Goal: Transaction & Acquisition: Purchase product/service

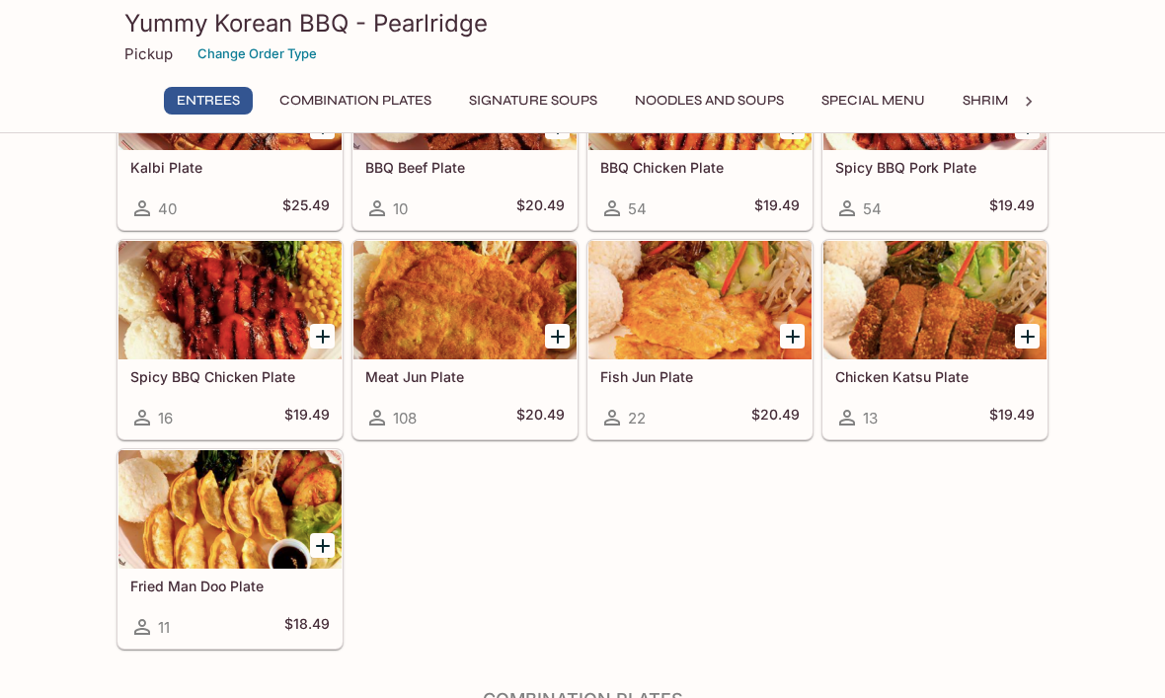
scroll to position [179, 0]
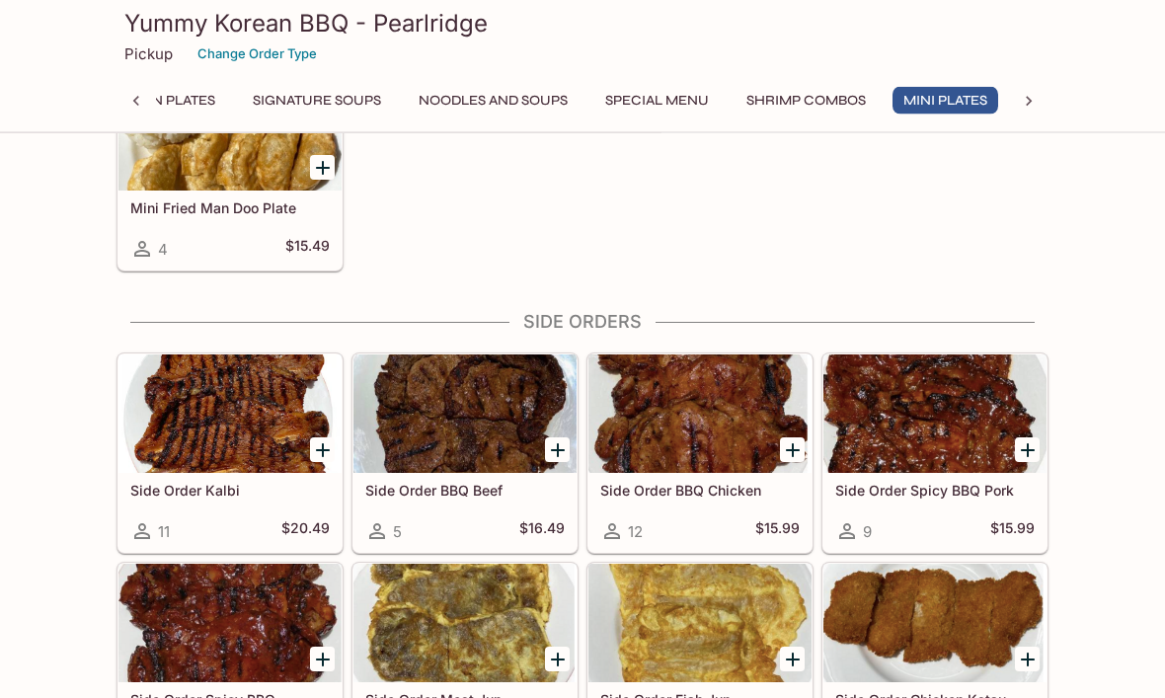
scroll to position [2880, 0]
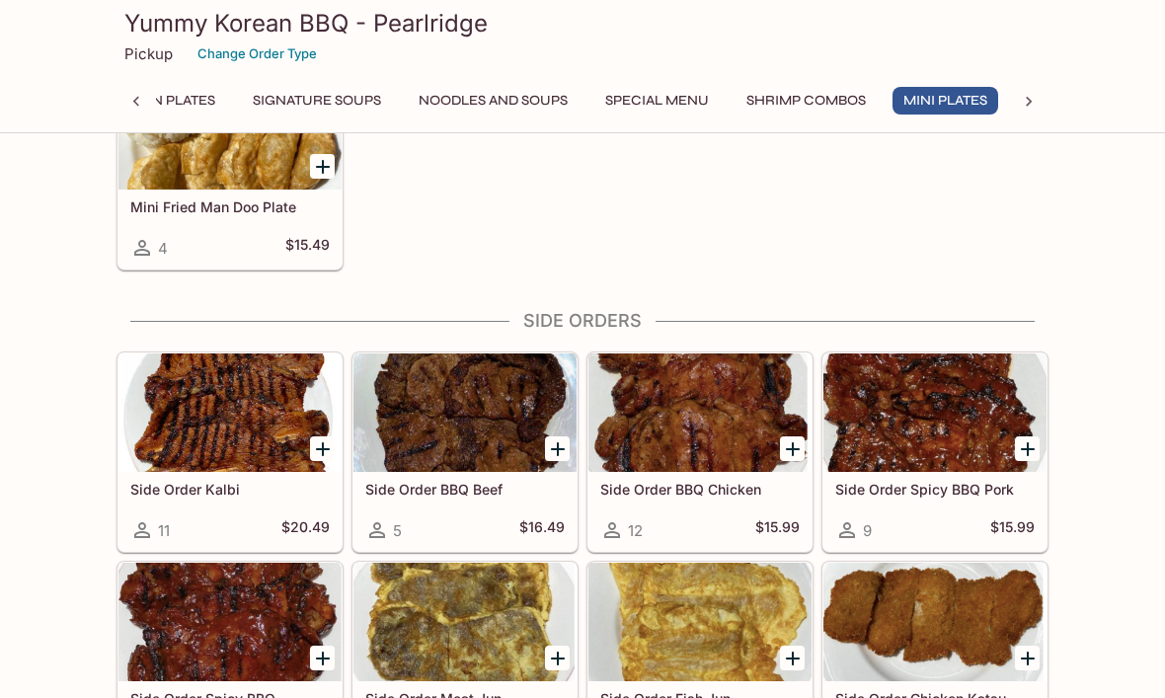
click at [1126, 593] on div "Entrees Kalbi Plate 40 $25.49 BBQ Beef Plate 10 $20.49 BBQ Chicken Plate 54 $19…" at bounding box center [582, 76] width 1165 height 5580
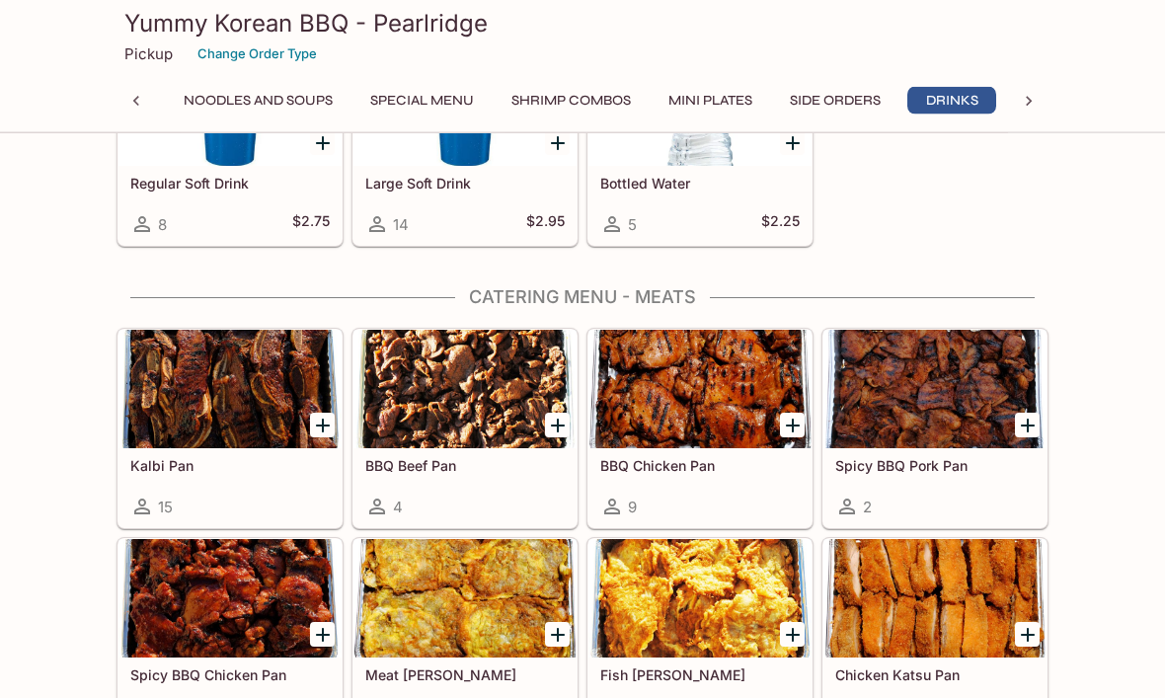
scroll to position [0, 0]
click at [708, 386] on div at bounding box center [700, 389] width 223 height 119
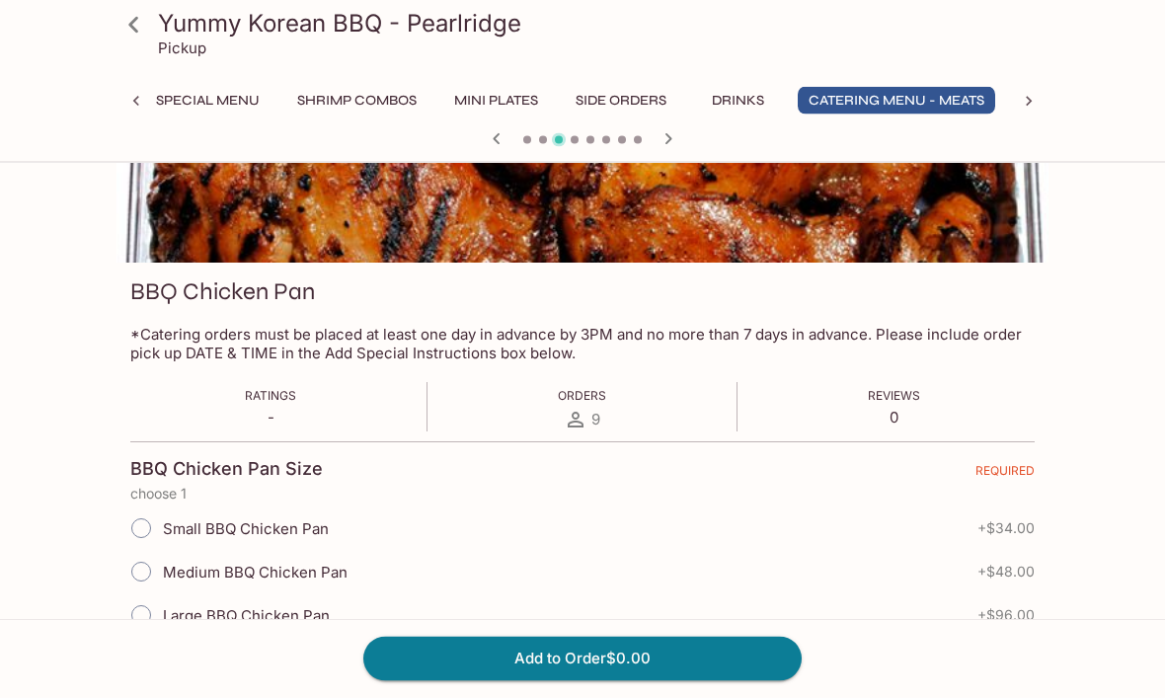
click at [147, 521] on input "Small BBQ Chicken Pan" at bounding box center [140, 529] width 41 height 41
radio input "true"
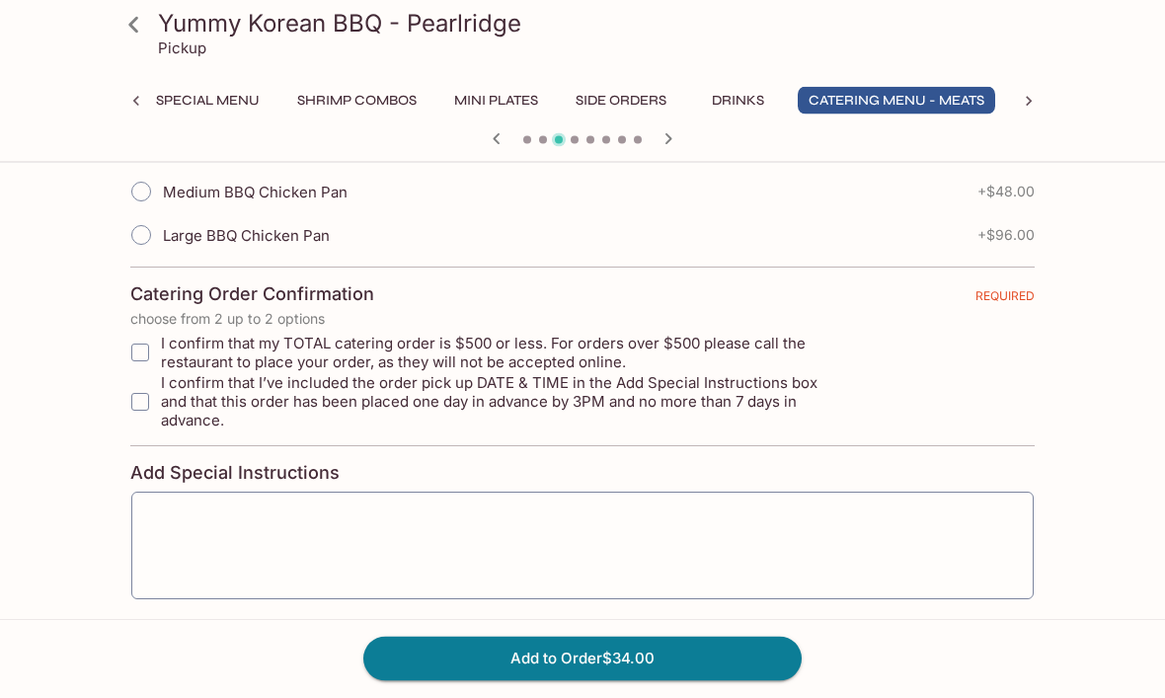
scroll to position [555, 0]
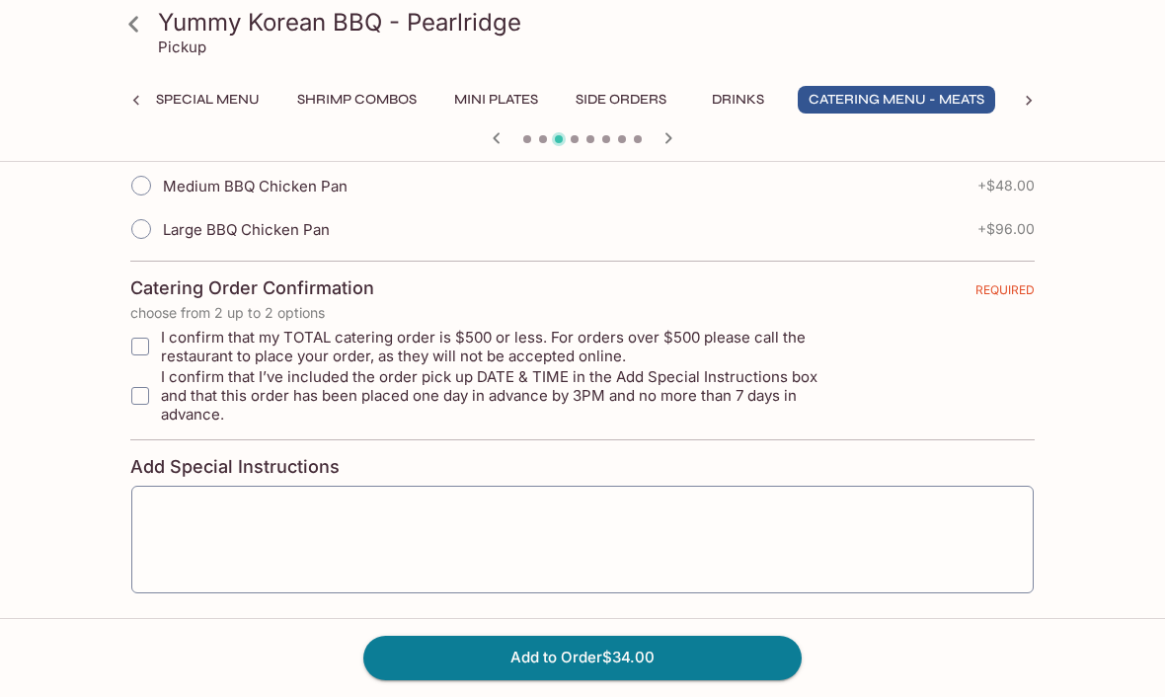
click at [605, 680] on button "Add to Order $34.00" at bounding box center [582, 658] width 438 height 43
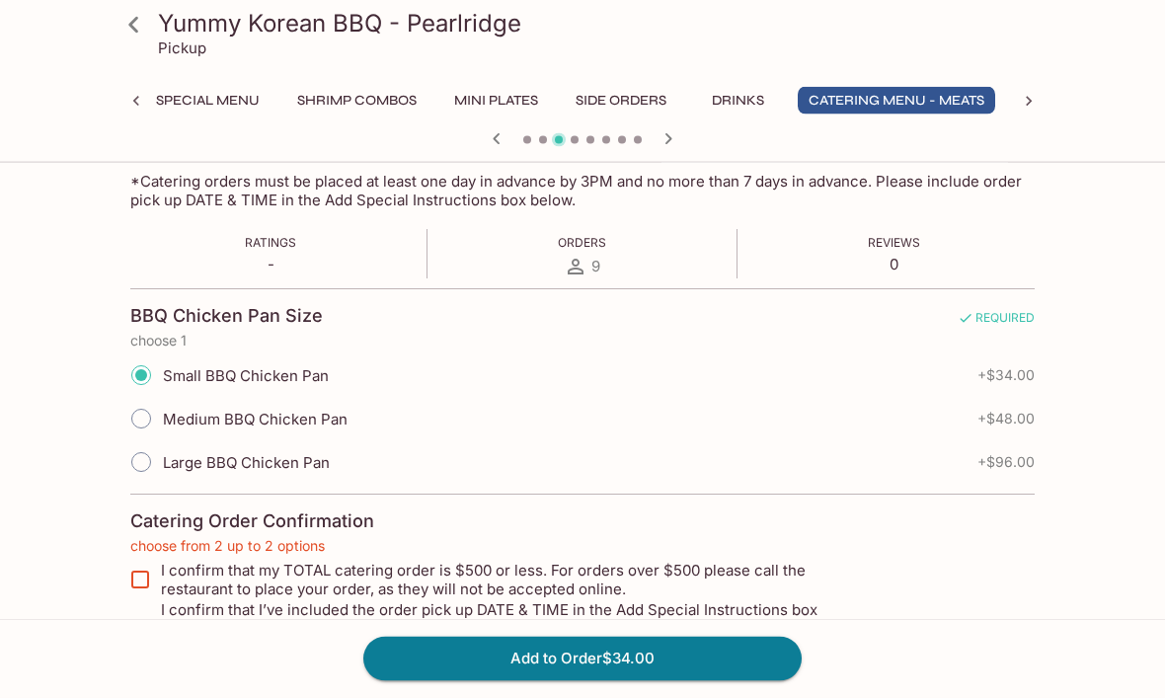
scroll to position [299, 0]
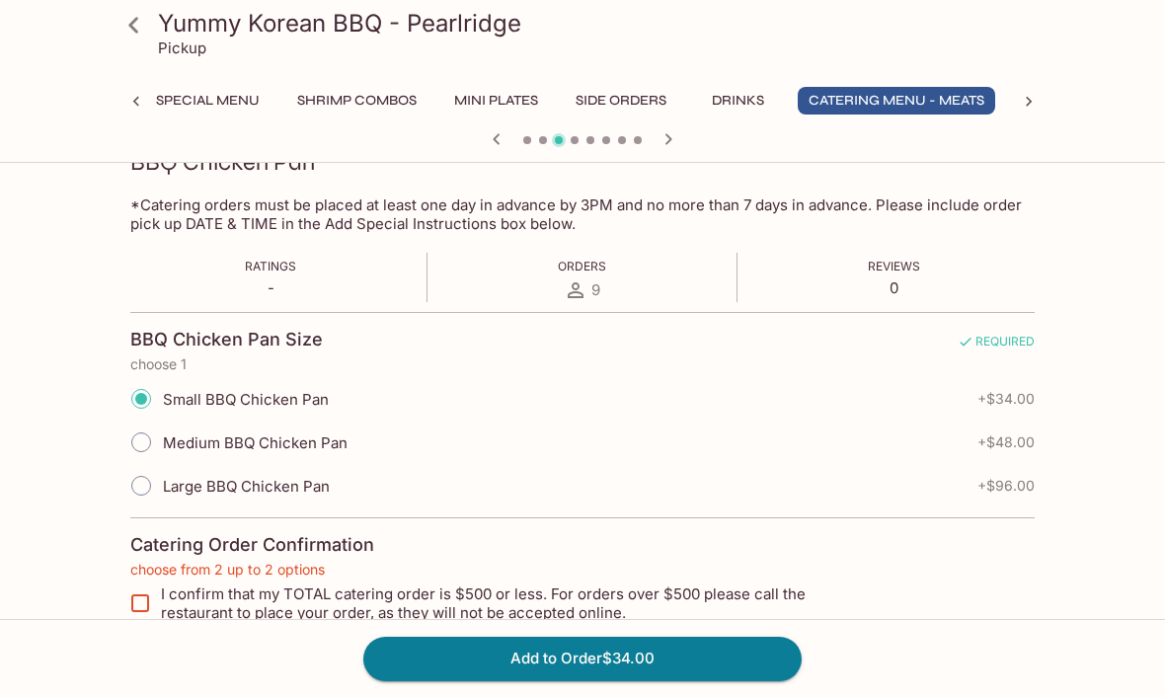
click at [132, 598] on input "I confirm that my TOTAL catering order is $500 or less. For orders over $500 pl…" at bounding box center [140, 604] width 40 height 40
checkbox input "true"
click at [142, 645] on input "I confirm that I’ve included the order pick up DATE & TIME in the Add Special I…" at bounding box center [140, 653] width 40 height 40
checkbox input "true"
click at [487, 680] on button "Add to Order $34.00" at bounding box center [582, 658] width 438 height 43
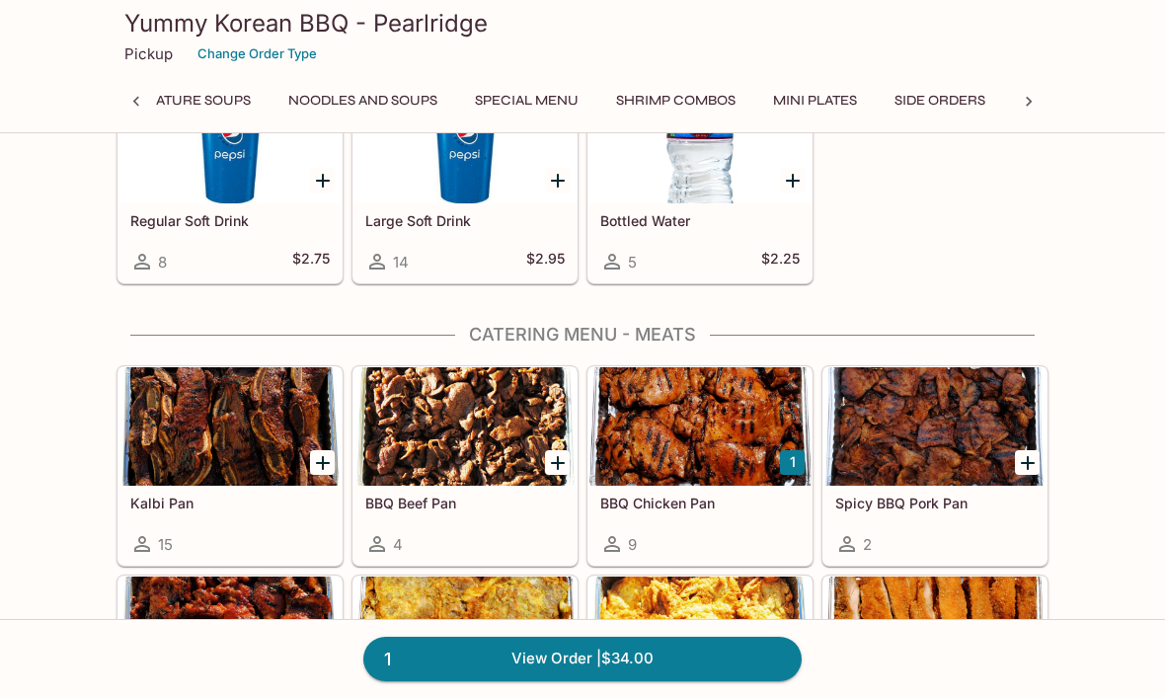
scroll to position [3974, 0]
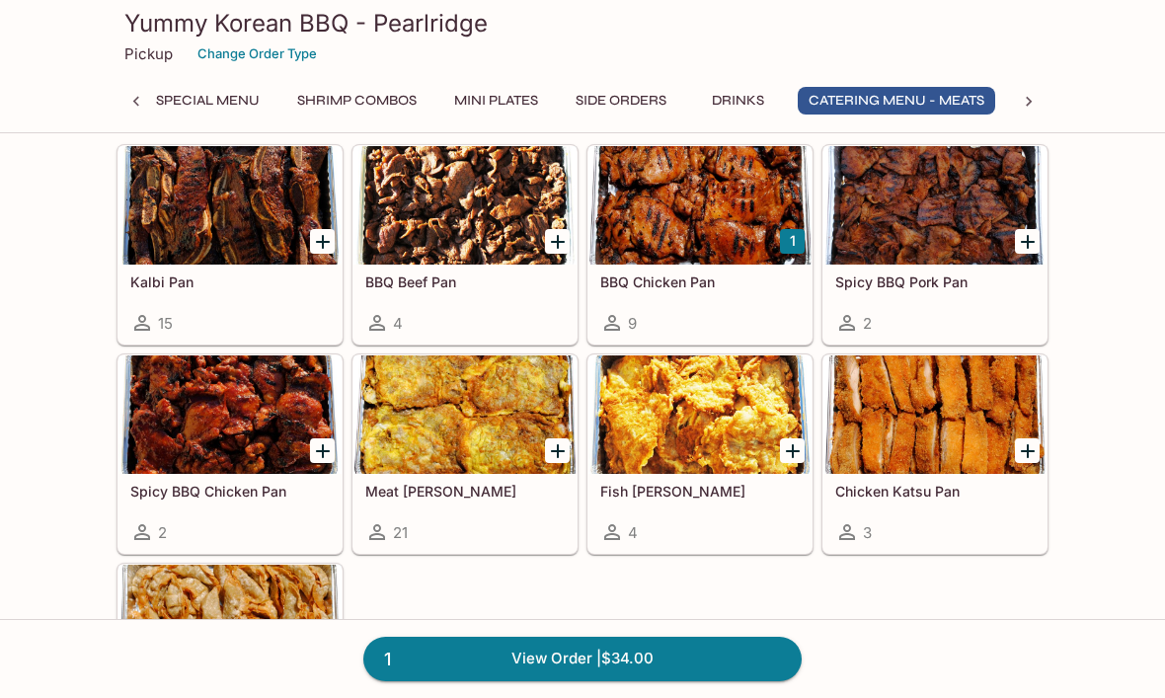
click at [451, 414] on div at bounding box center [465, 415] width 223 height 119
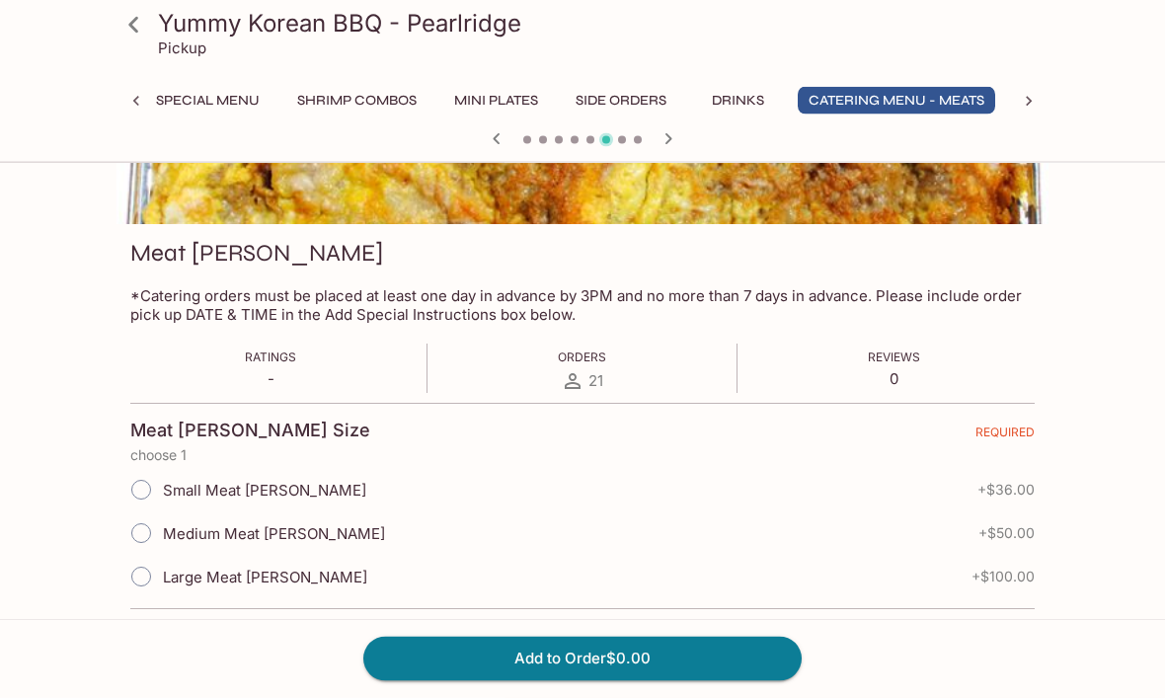
click at [140, 487] on input "Small Meat [PERSON_NAME]" at bounding box center [140, 490] width 41 height 41
radio input "true"
click at [514, 680] on button "Add to Order $36.00" at bounding box center [582, 658] width 438 height 43
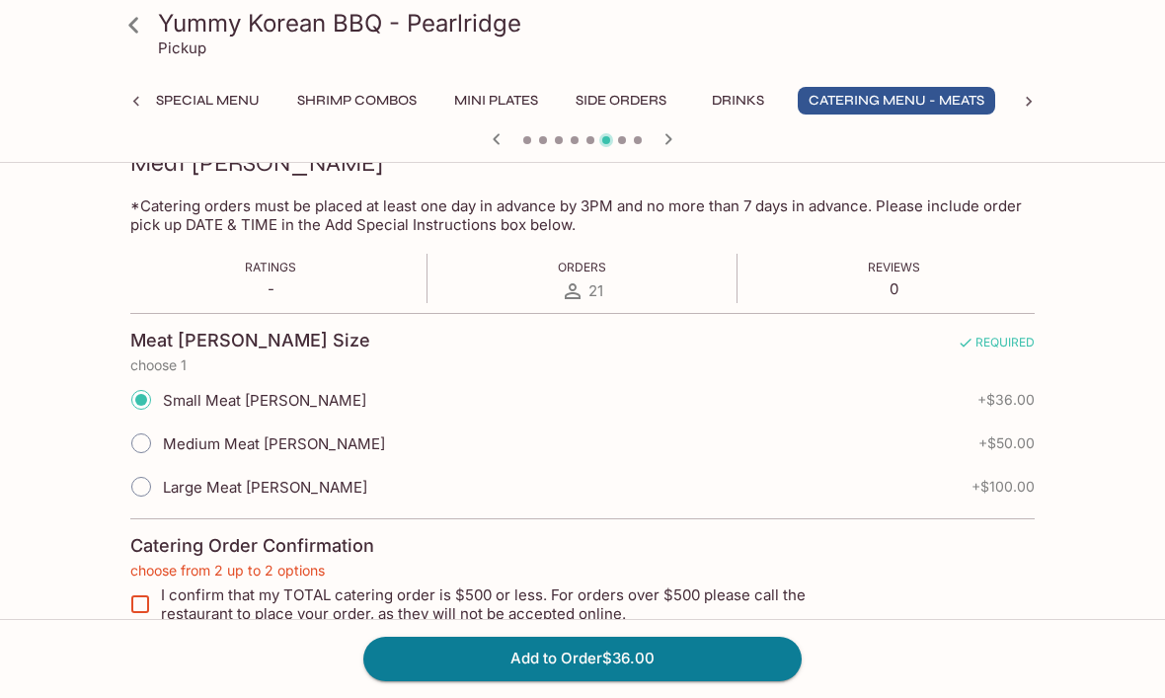
scroll to position [299, 0]
click at [133, 598] on input "I confirm that my TOTAL catering order is $500 or less. For orders over $500 pl…" at bounding box center [140, 604] width 40 height 40
checkbox input "true"
click at [141, 643] on input "I confirm that I’ve included the order pick up DATE & TIME in the Add Special I…" at bounding box center [140, 653] width 40 height 40
checkbox input "true"
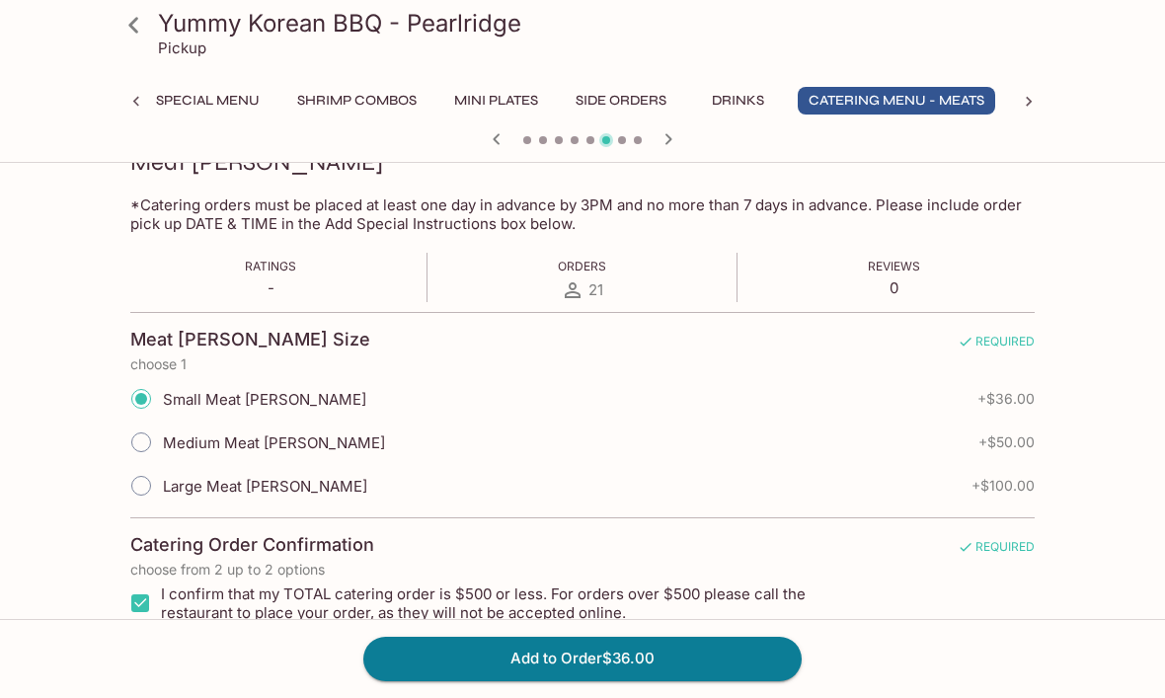
click at [454, 680] on button "Add to Order $36.00" at bounding box center [582, 658] width 438 height 43
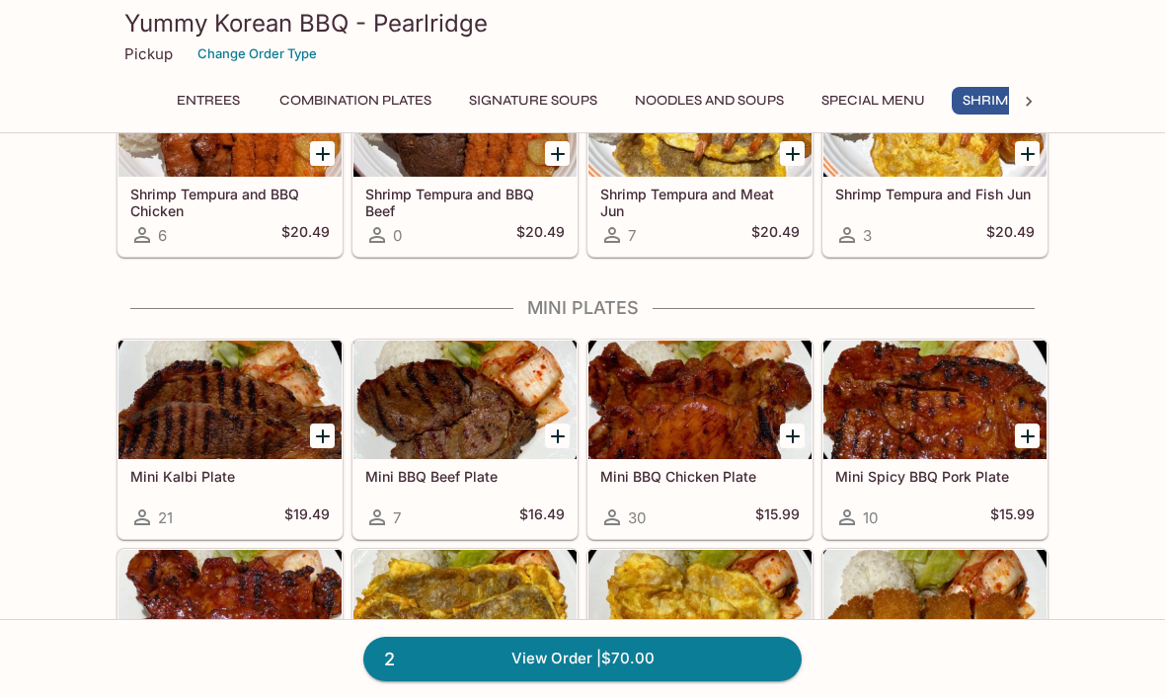
scroll to position [0, 29]
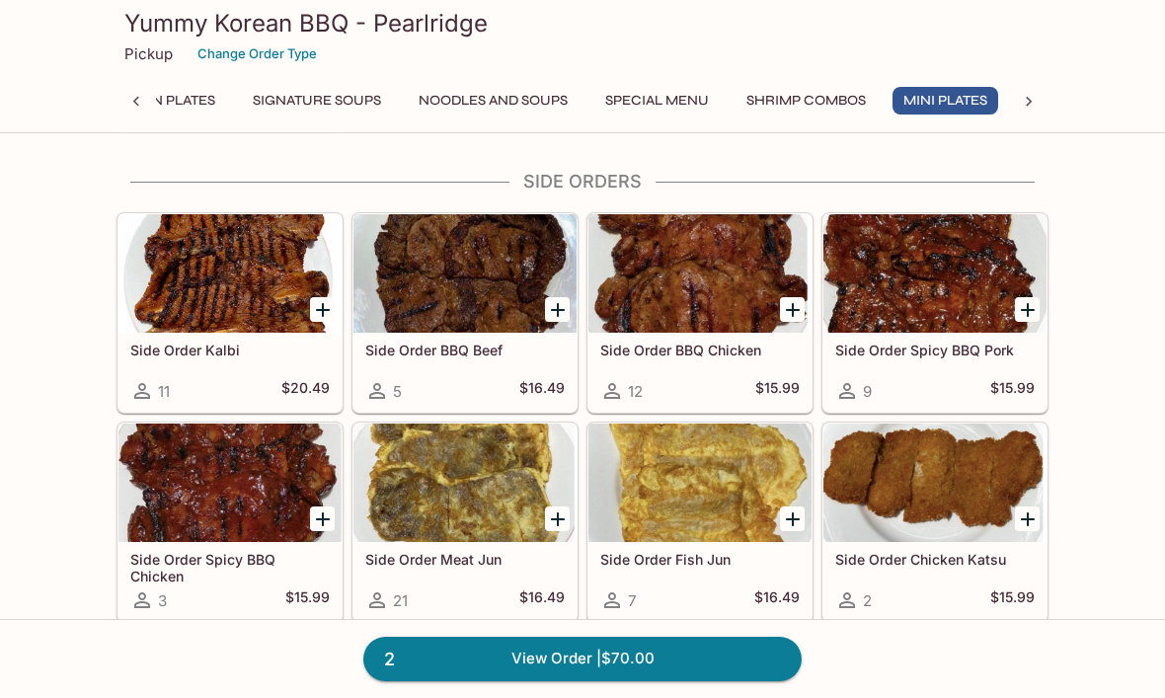
click at [781, 517] on icon "Add Side Order Fish Jun" at bounding box center [793, 520] width 24 height 24
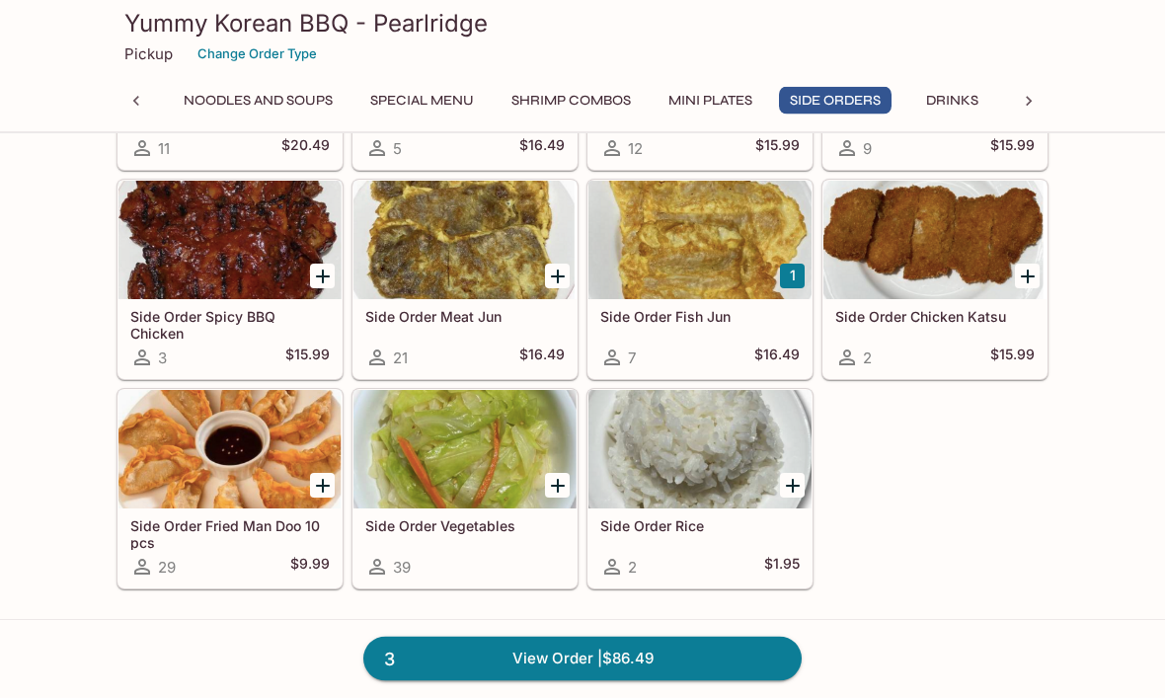
click at [323, 484] on icon "Add Side Order Fried Man Doo 10 pcs" at bounding box center [323, 487] width 14 height 14
click at [327, 479] on button "1" at bounding box center [322, 485] width 25 height 25
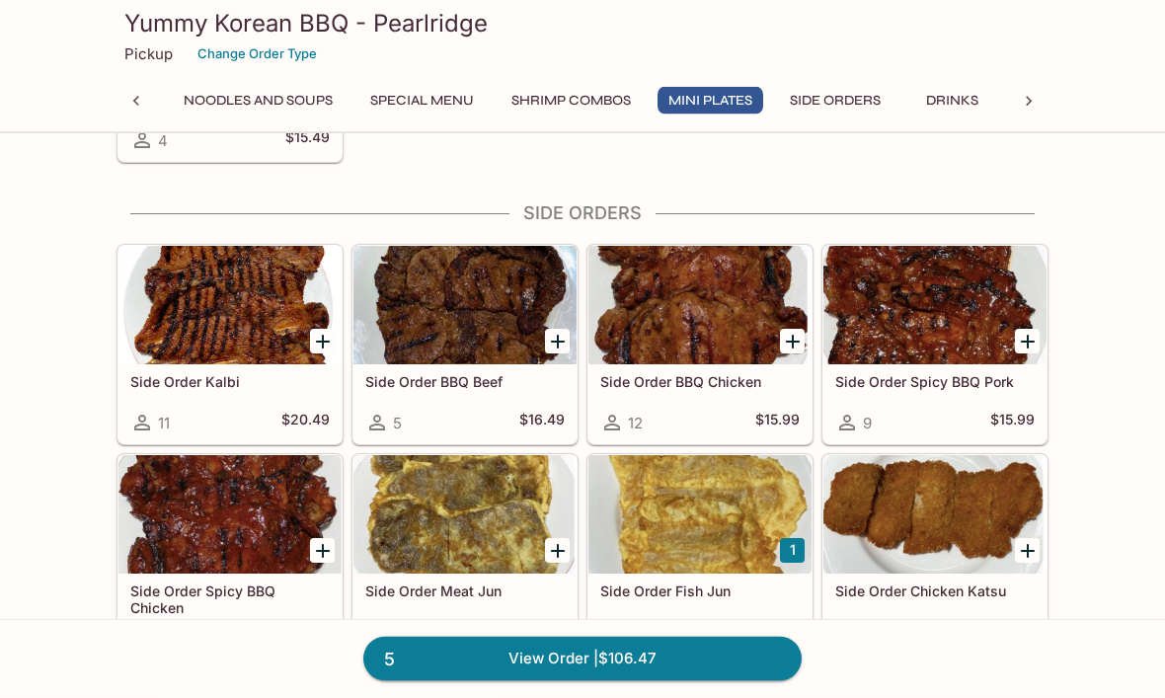
scroll to position [2987, 0]
click at [688, 660] on link "5 View Order | $106.47" at bounding box center [582, 658] width 438 height 43
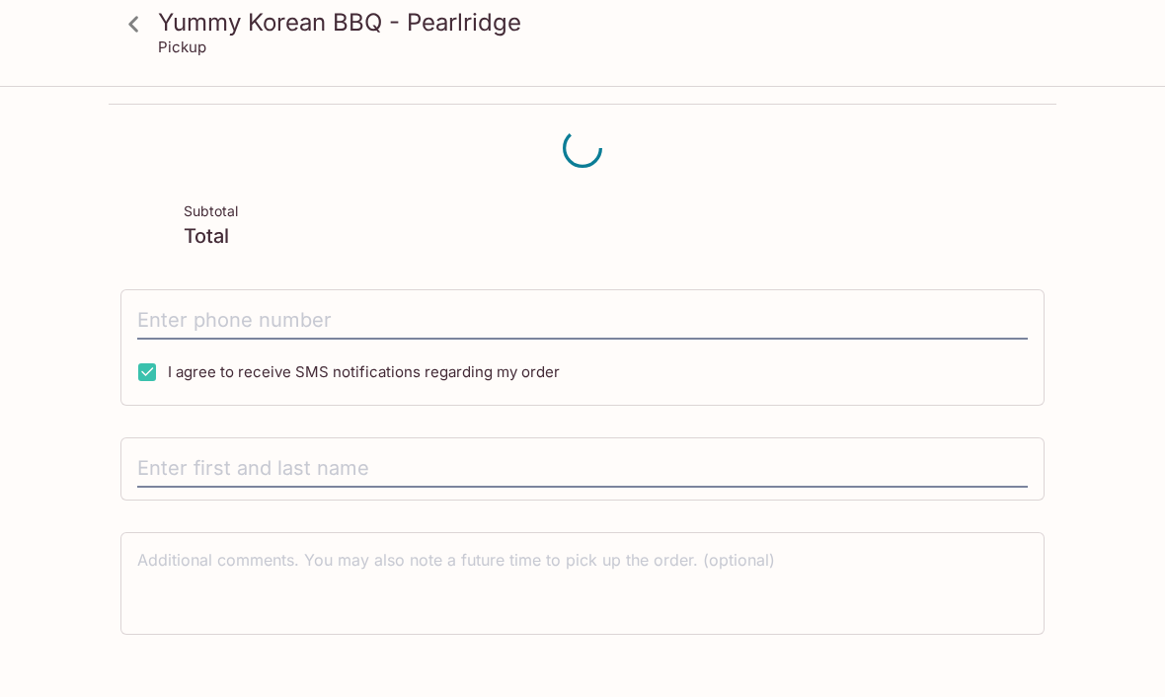
scroll to position [90, 0]
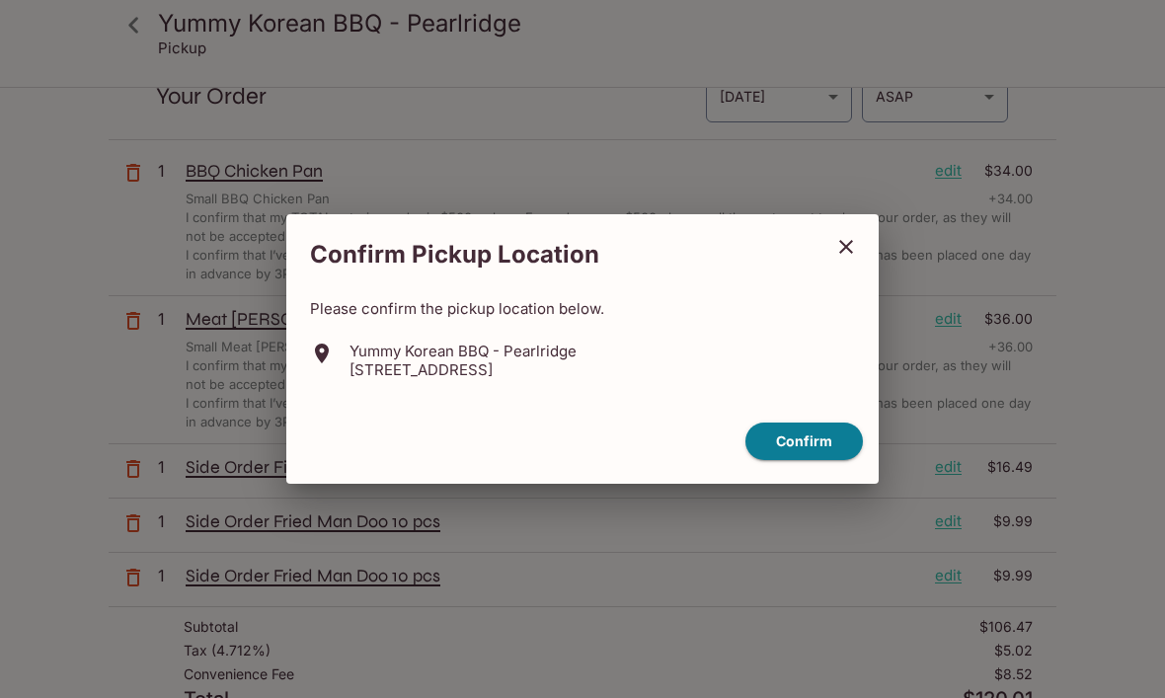
click at [800, 446] on button "Confirm" at bounding box center [805, 442] width 118 height 39
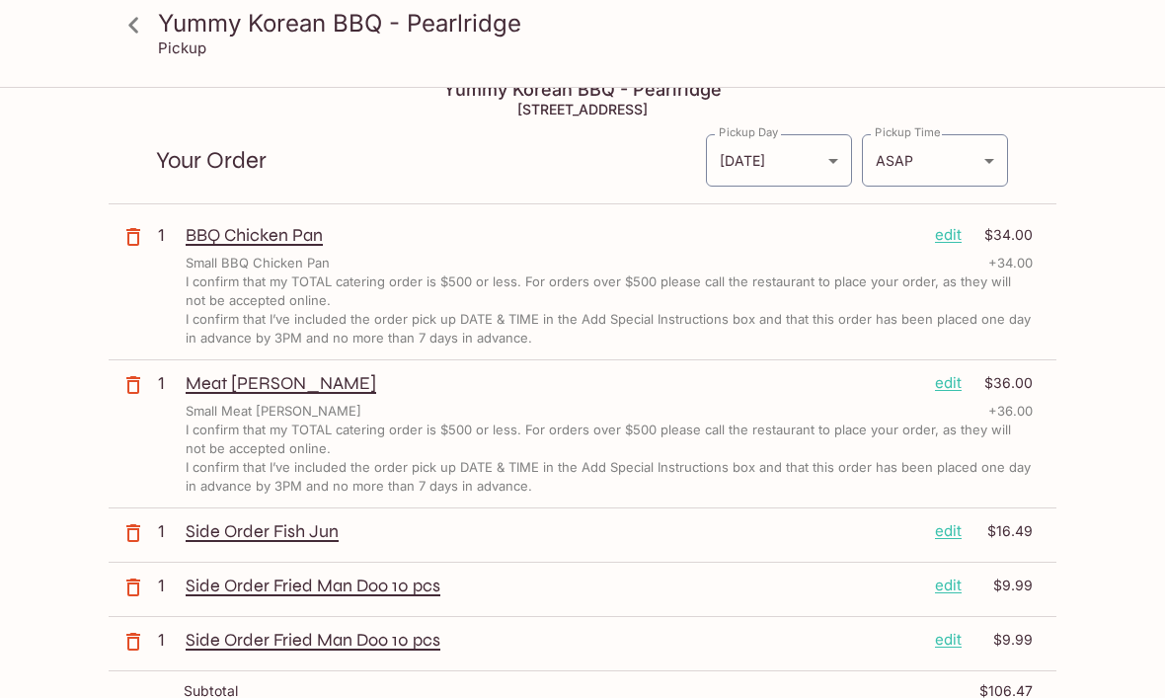
scroll to position [0, 0]
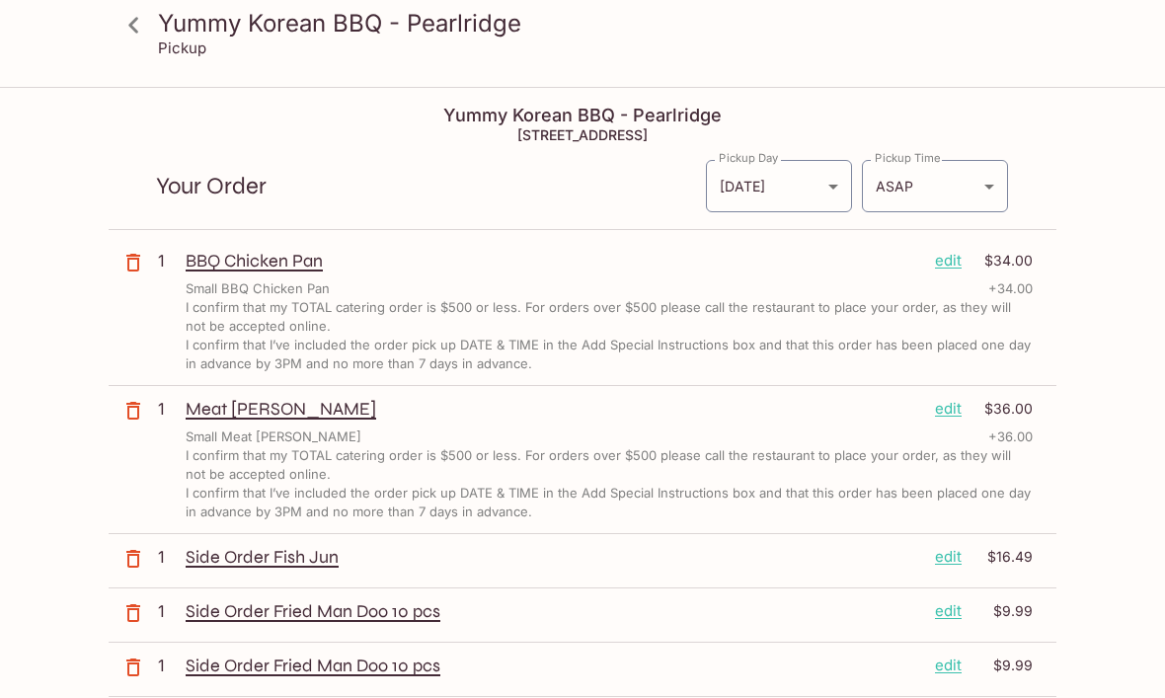
click at [833, 187] on body "Yummy Korean BBQ - Pearlridge Pickup Yummy Korean BBQ - Pearlridge [STREET_ADDR…" at bounding box center [582, 438] width 1165 height 698
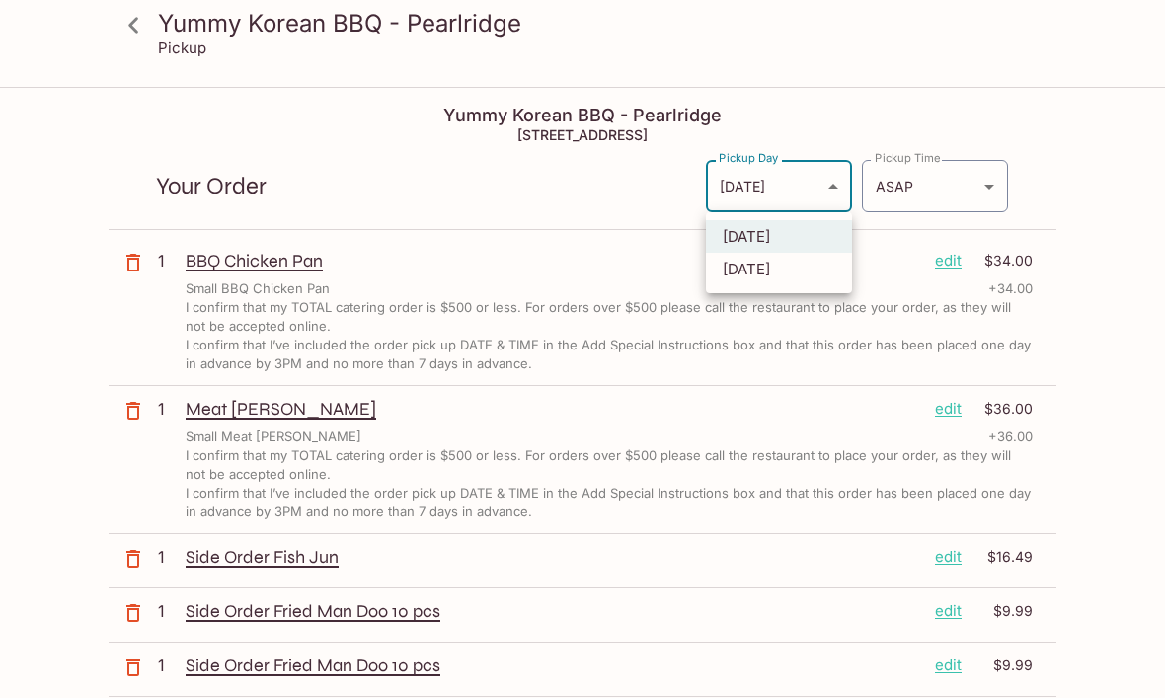
click at [784, 237] on li "[DATE]" at bounding box center [779, 236] width 146 height 33
click at [995, 183] on body "Yummy Korean BBQ - Pearlridge Pickup Yummy Korean BBQ - Pearlridge [STREET_ADDR…" at bounding box center [582, 438] width 1165 height 698
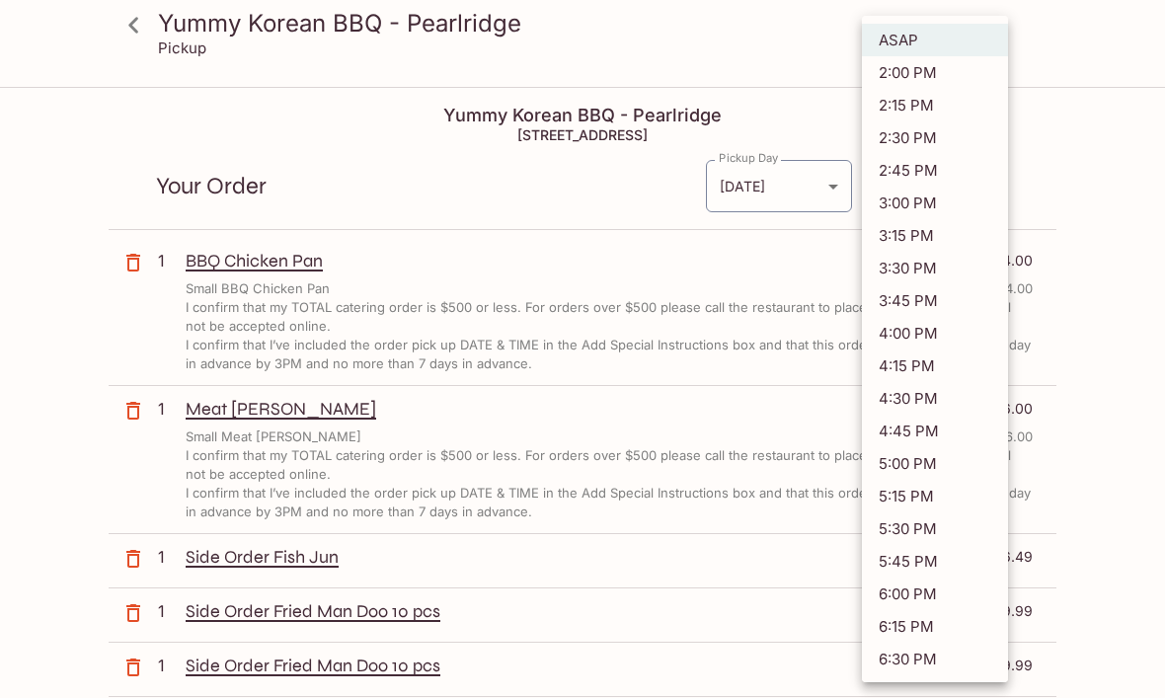
click at [913, 198] on li "3:00 PM" at bounding box center [935, 203] width 146 height 33
type input "[DATE]T01:00:42.000000Z"
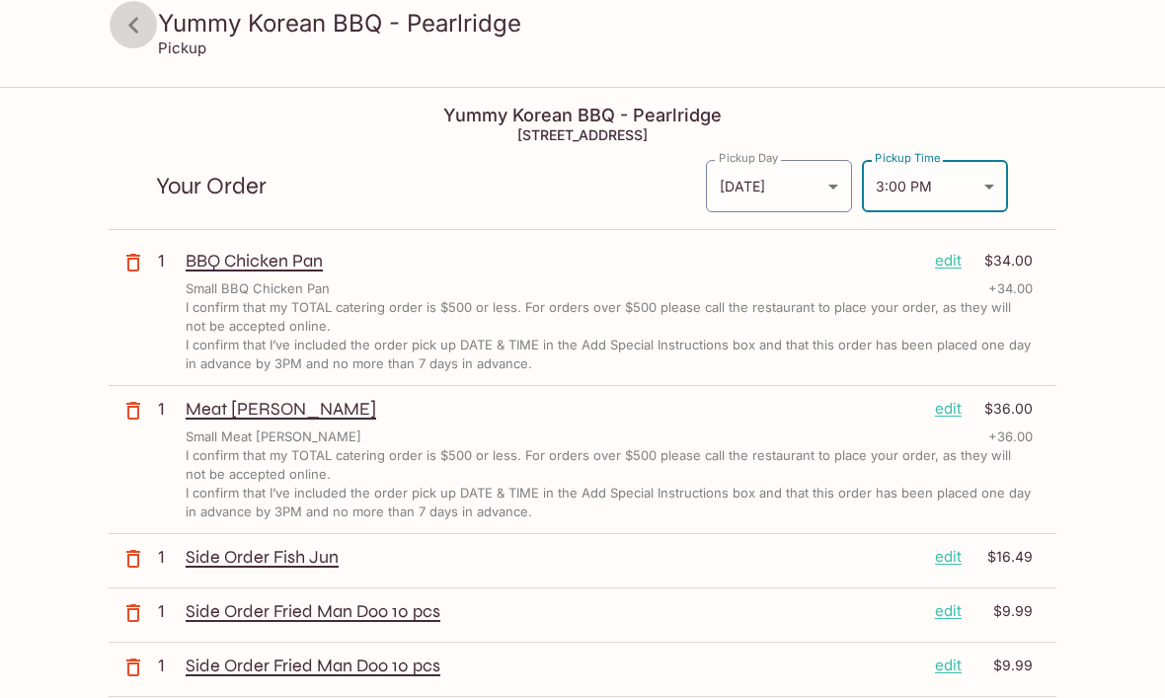
click at [128, 26] on icon at bounding box center [134, 25] width 35 height 35
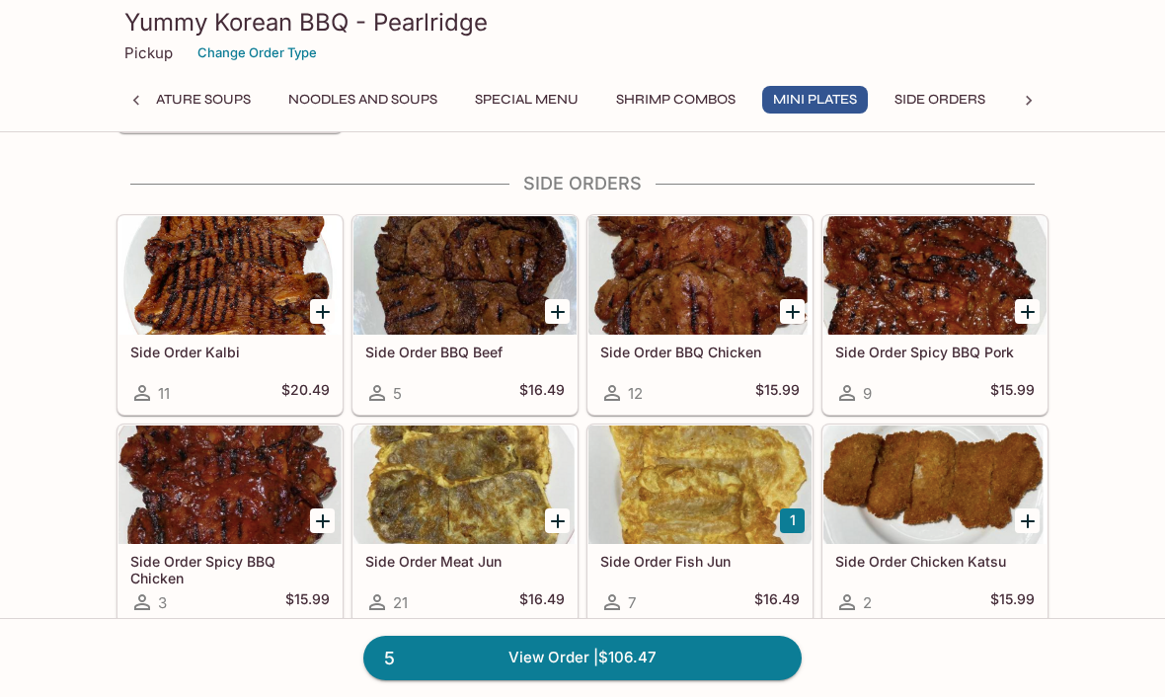
scroll to position [3017, 0]
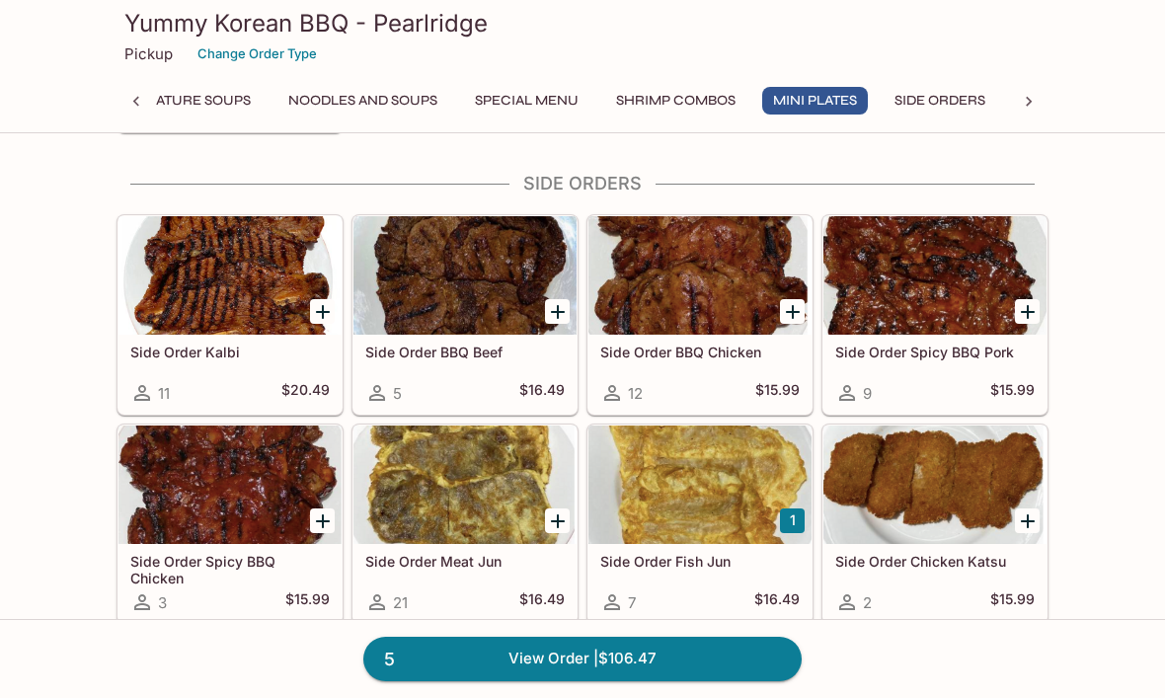
click at [719, 658] on link "5 View Order | $106.47" at bounding box center [582, 658] width 438 height 43
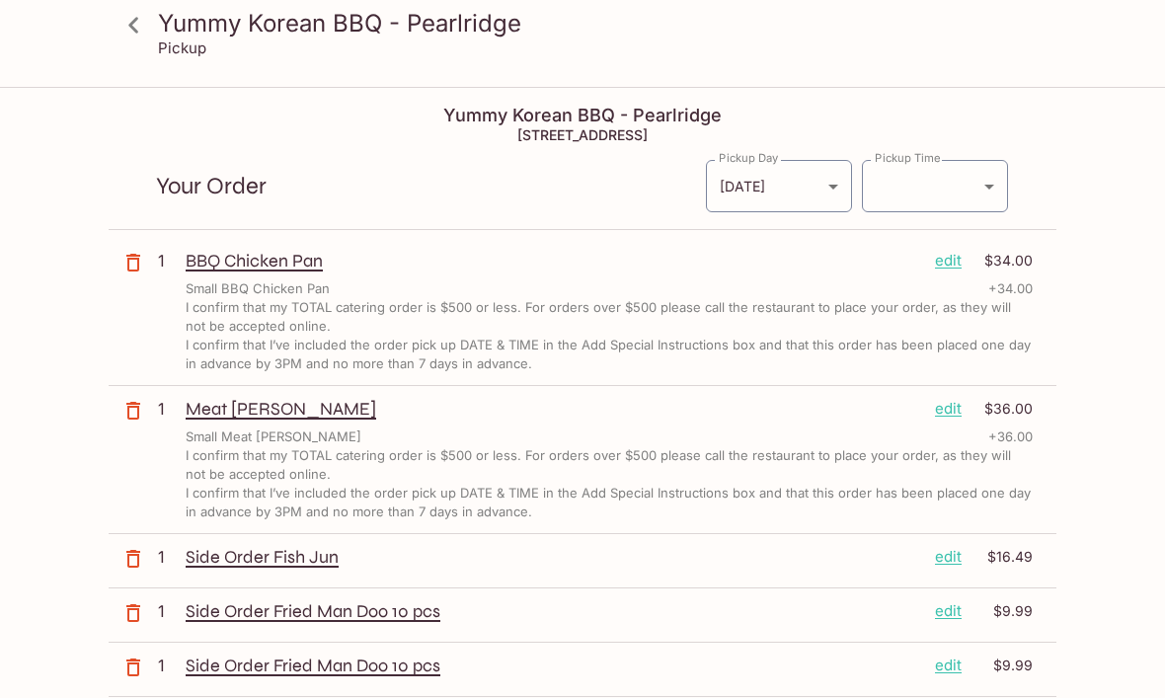
click at [135, 28] on icon at bounding box center [134, 25] width 35 height 35
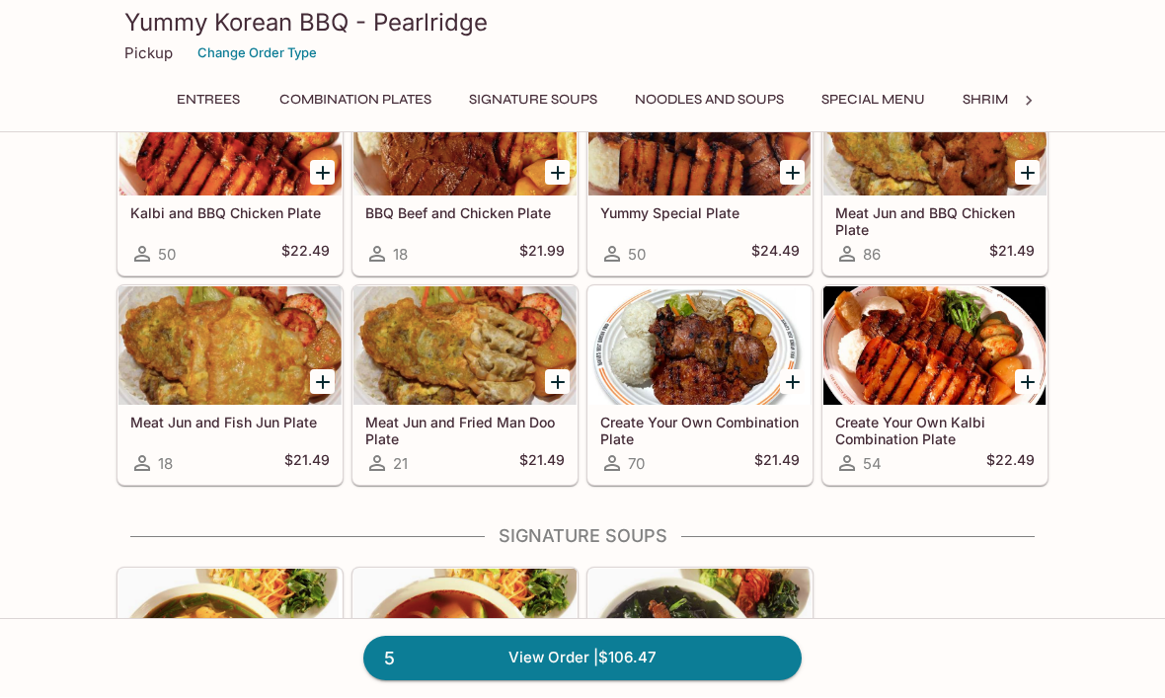
scroll to position [834, 0]
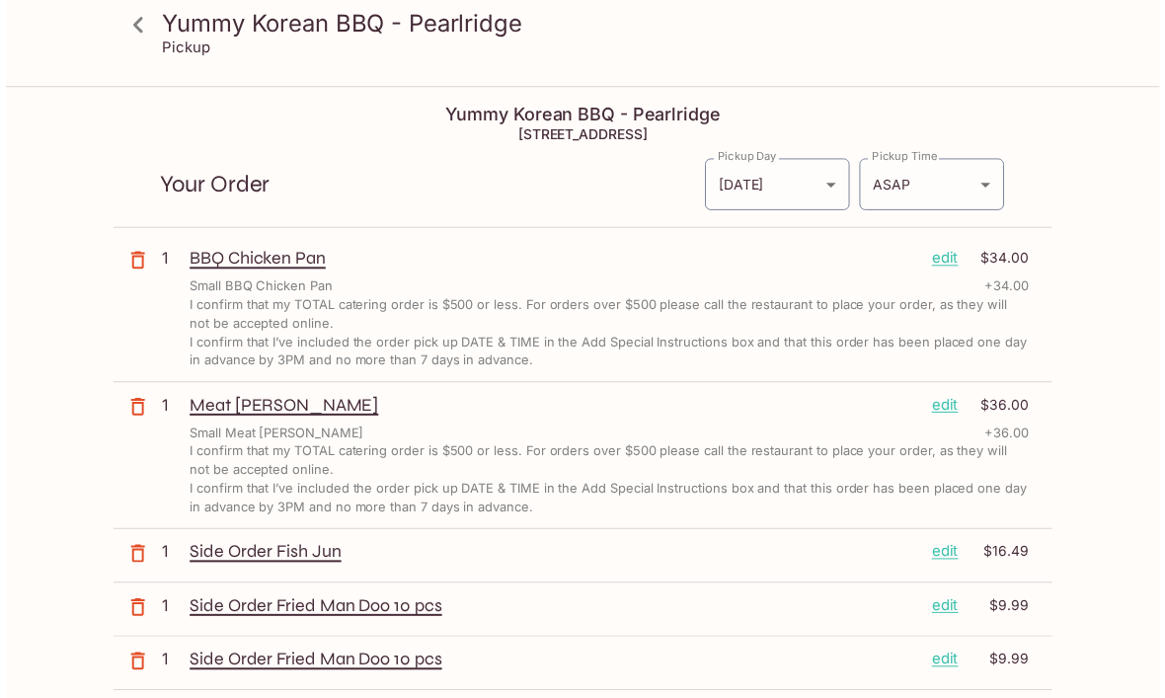
scroll to position [6, 0]
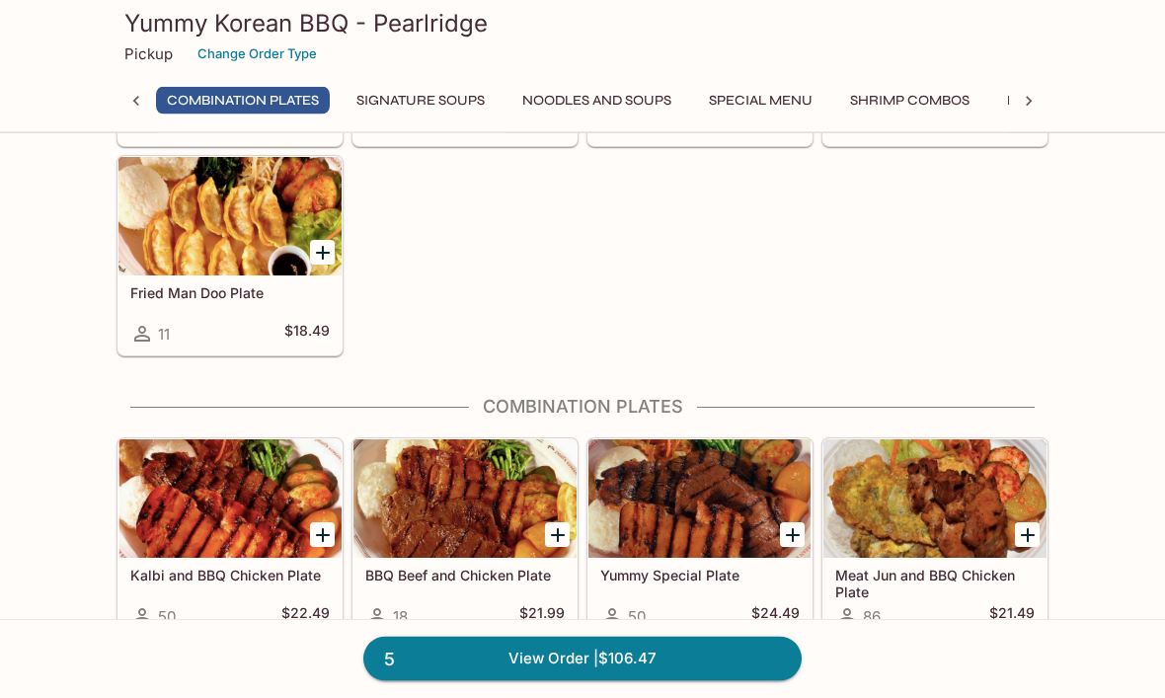
scroll to position [0, 69]
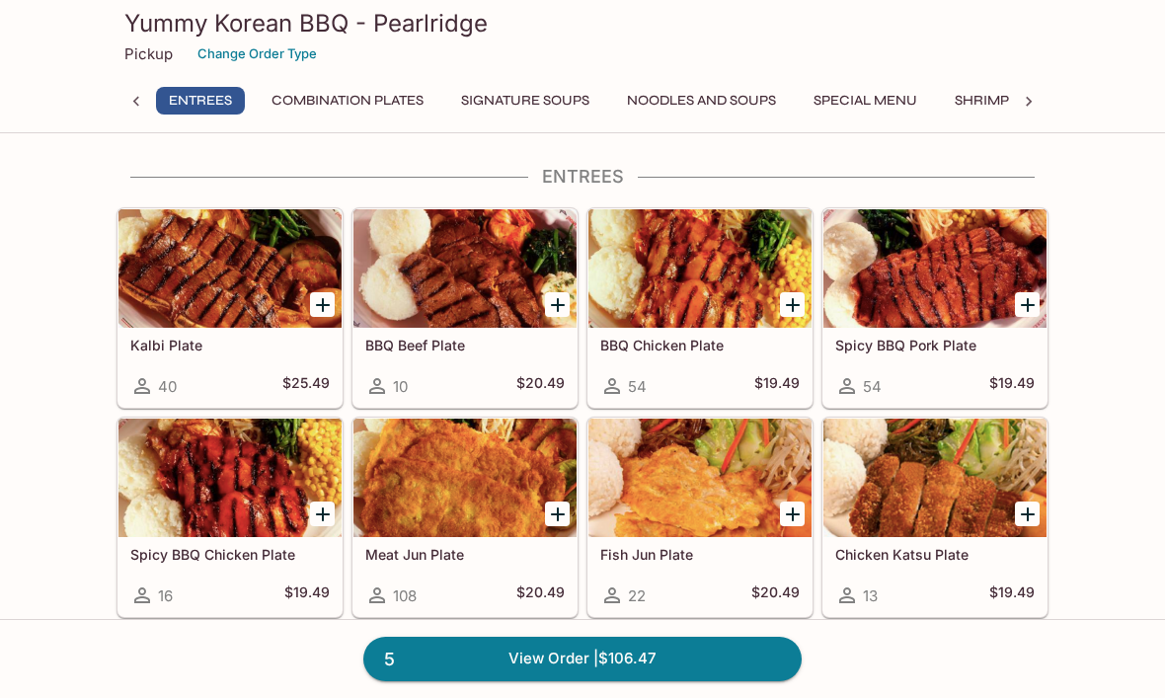
click at [270, 55] on button "Change Order Type" at bounding box center [257, 54] width 137 height 31
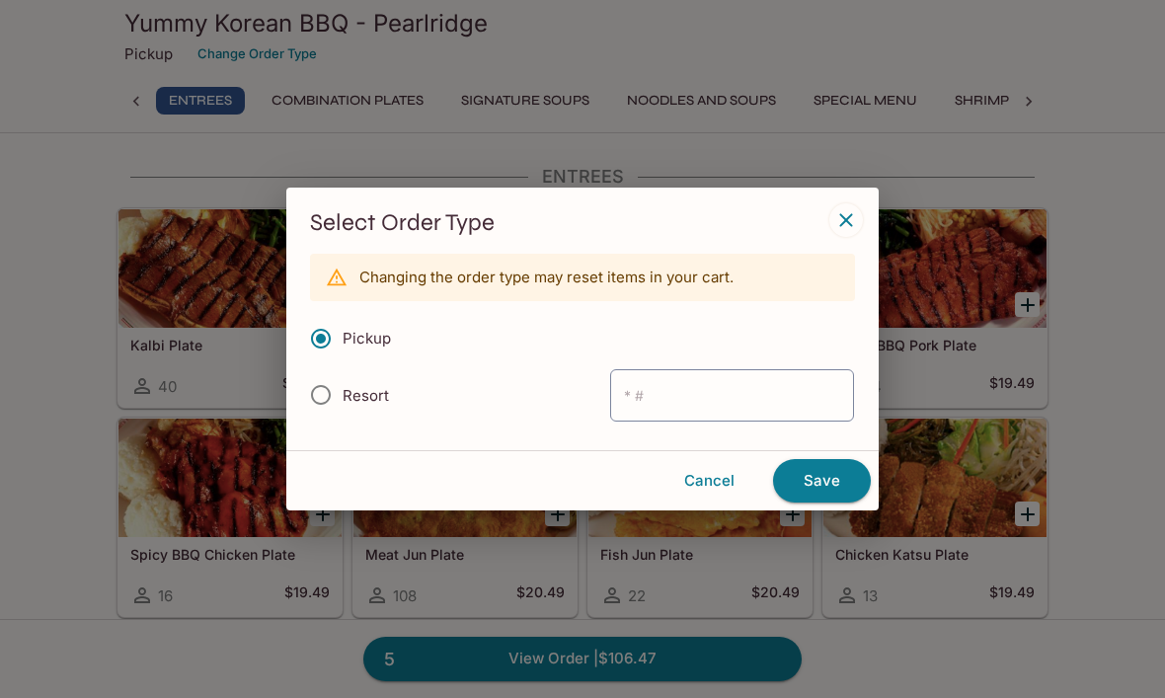
click at [711, 488] on button "Cancel" at bounding box center [710, 480] width 112 height 41
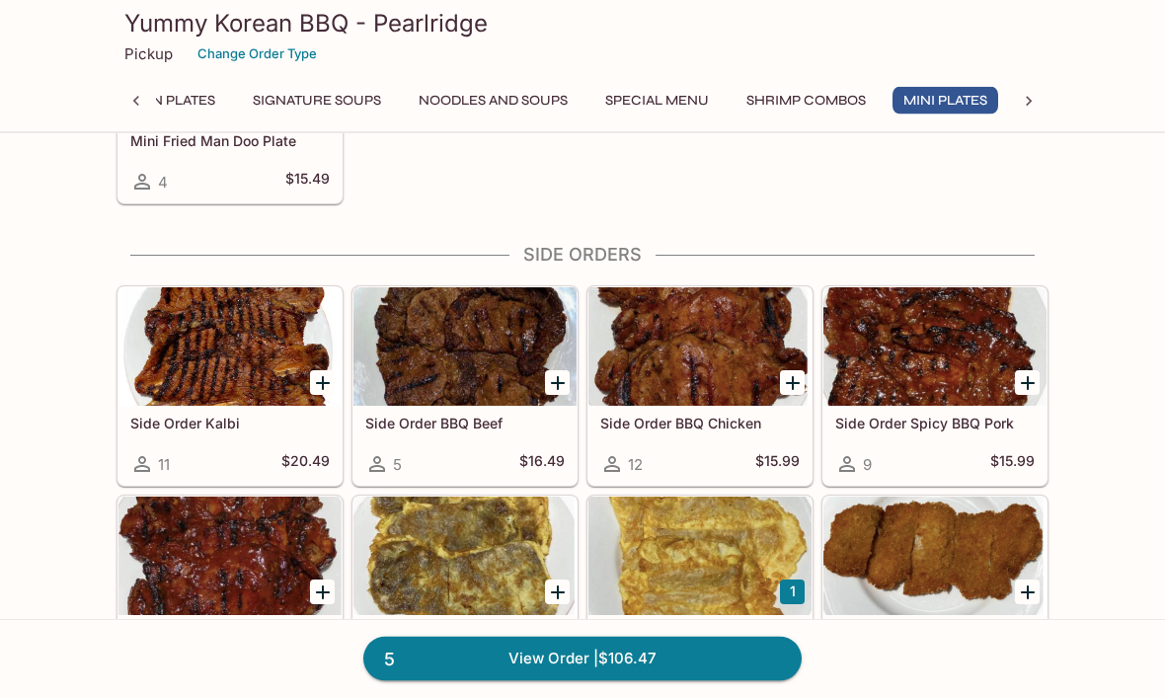
scroll to position [3096, 0]
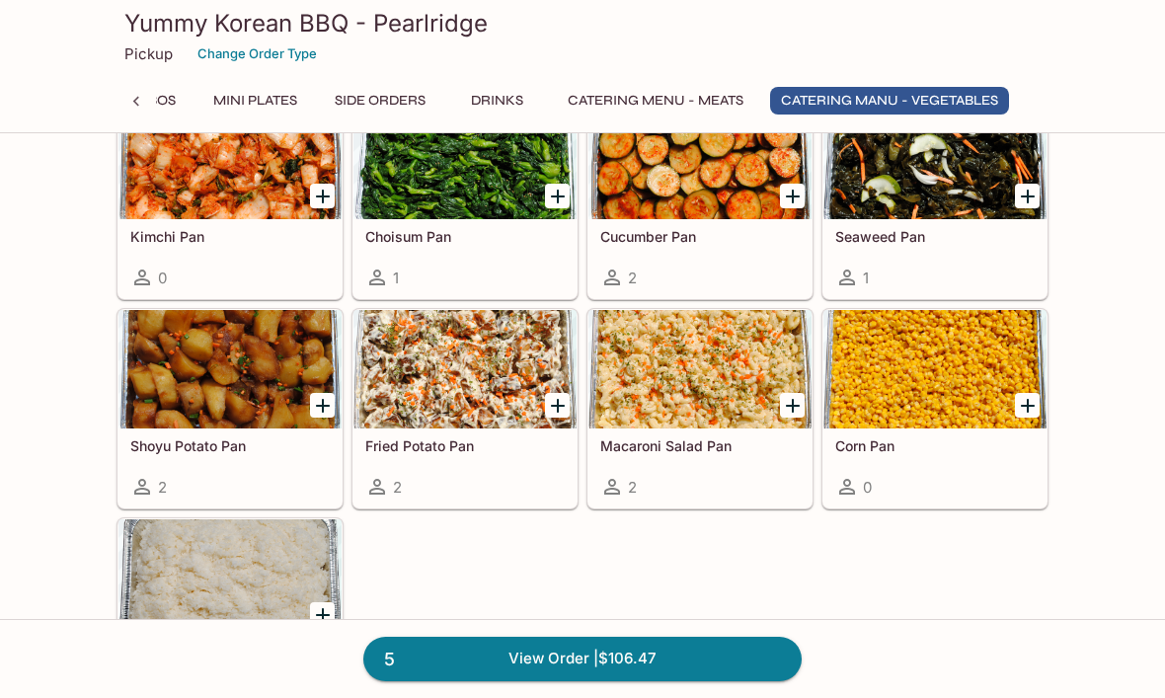
scroll to position [5032, 0]
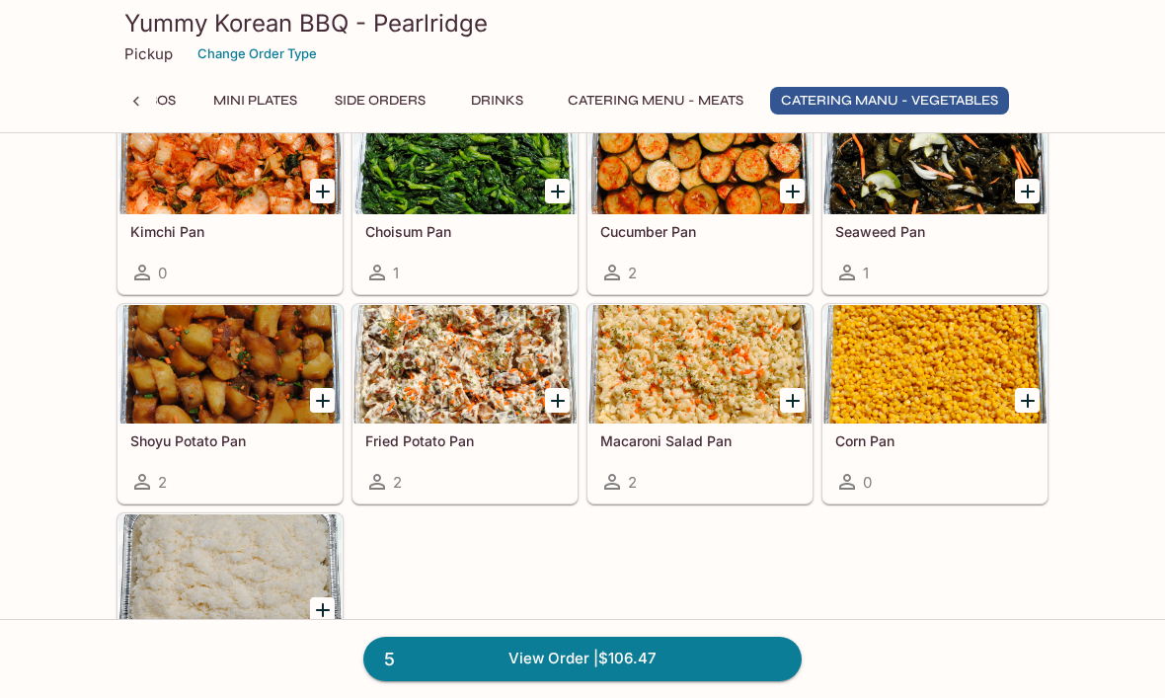
click at [530, 697] on div "5 View Order | $106.47" at bounding box center [582, 658] width 1165 height 79
click at [513, 680] on link "5 View Order | $106.47" at bounding box center [582, 658] width 438 height 43
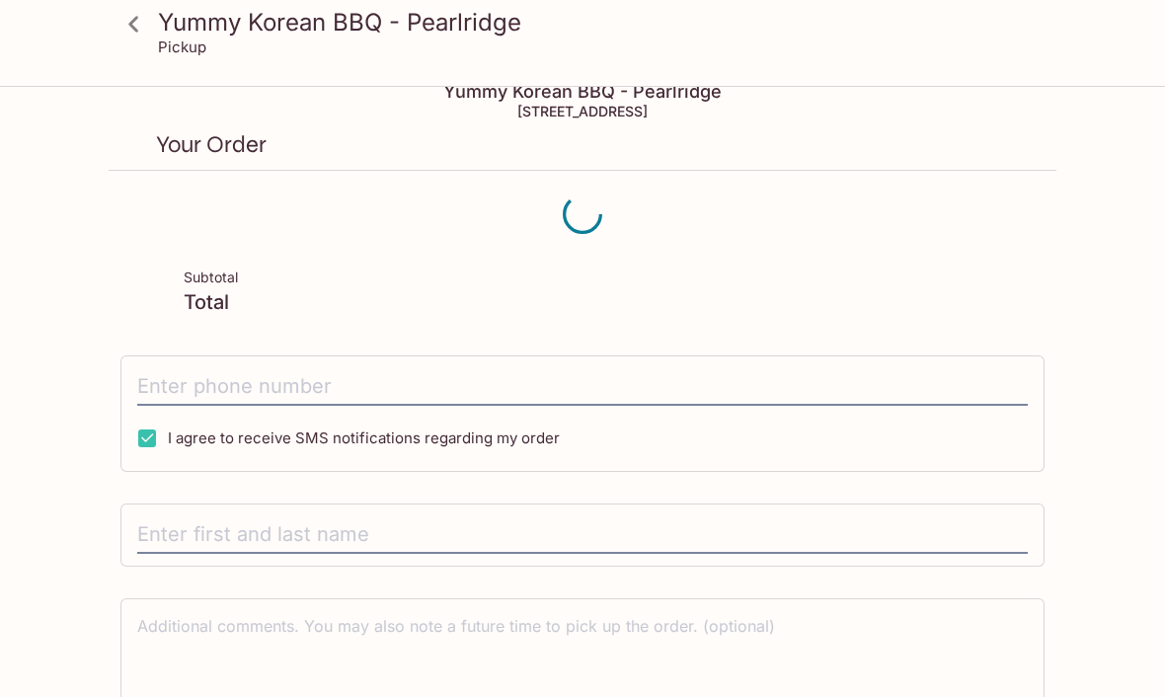
scroll to position [24, 0]
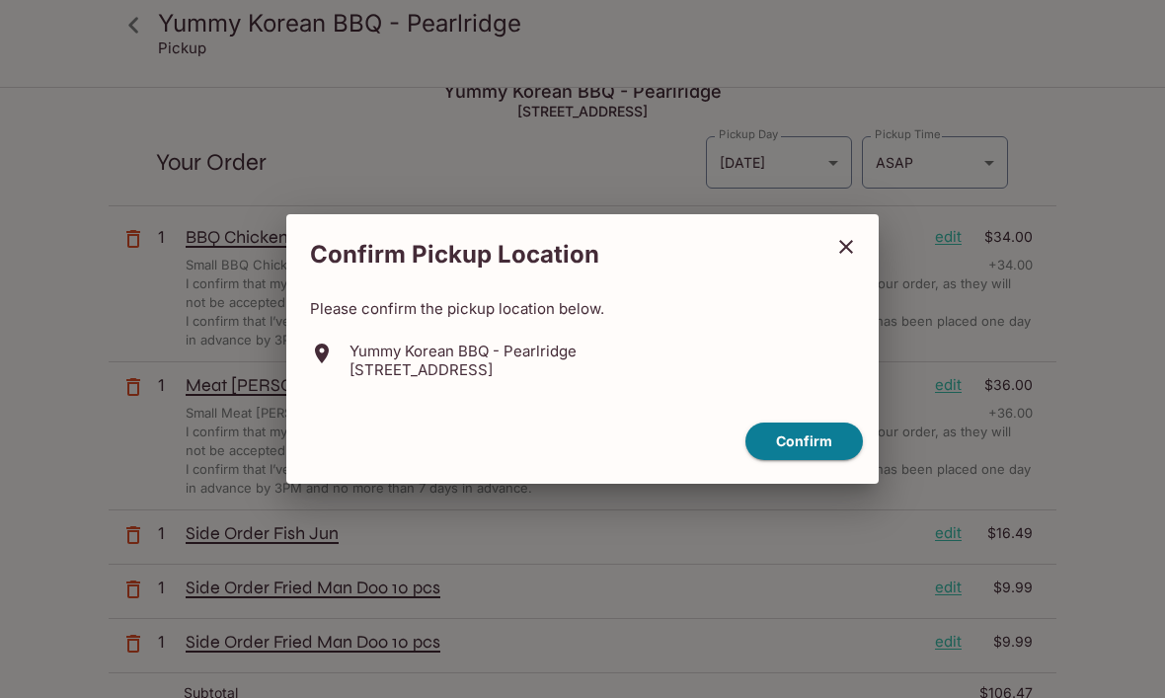
click at [808, 461] on button "Confirm" at bounding box center [805, 442] width 118 height 39
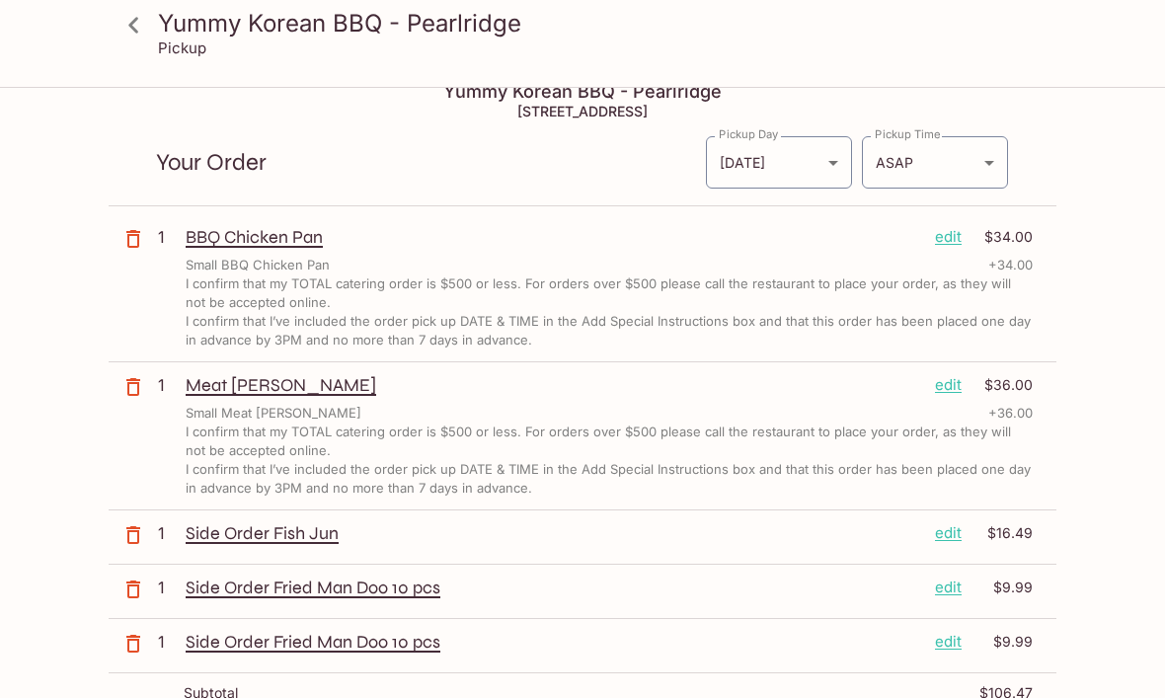
click at [991, 159] on body "Yummy Korean BBQ - Pearlridge Pickup Yummy Korean BBQ - Pearlridge [STREET_ADDR…" at bounding box center [582, 414] width 1165 height 698
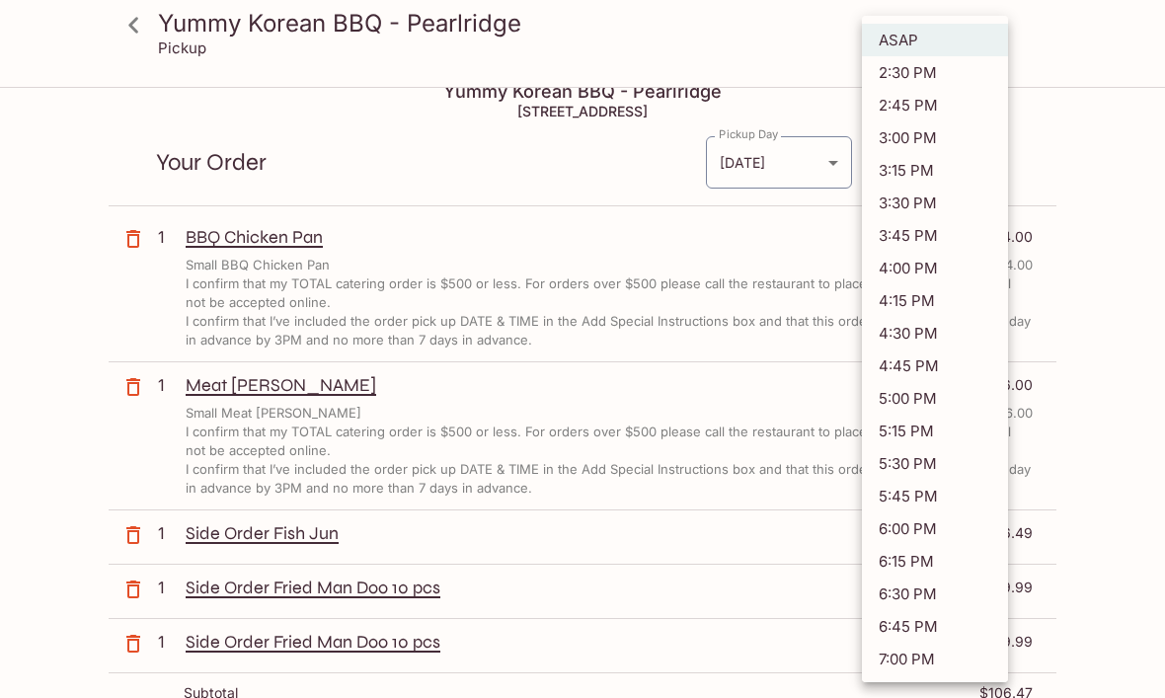
click at [903, 144] on li "3:00 PM" at bounding box center [935, 137] width 146 height 33
type input "2025-09-04T01:00:46.000000Z"
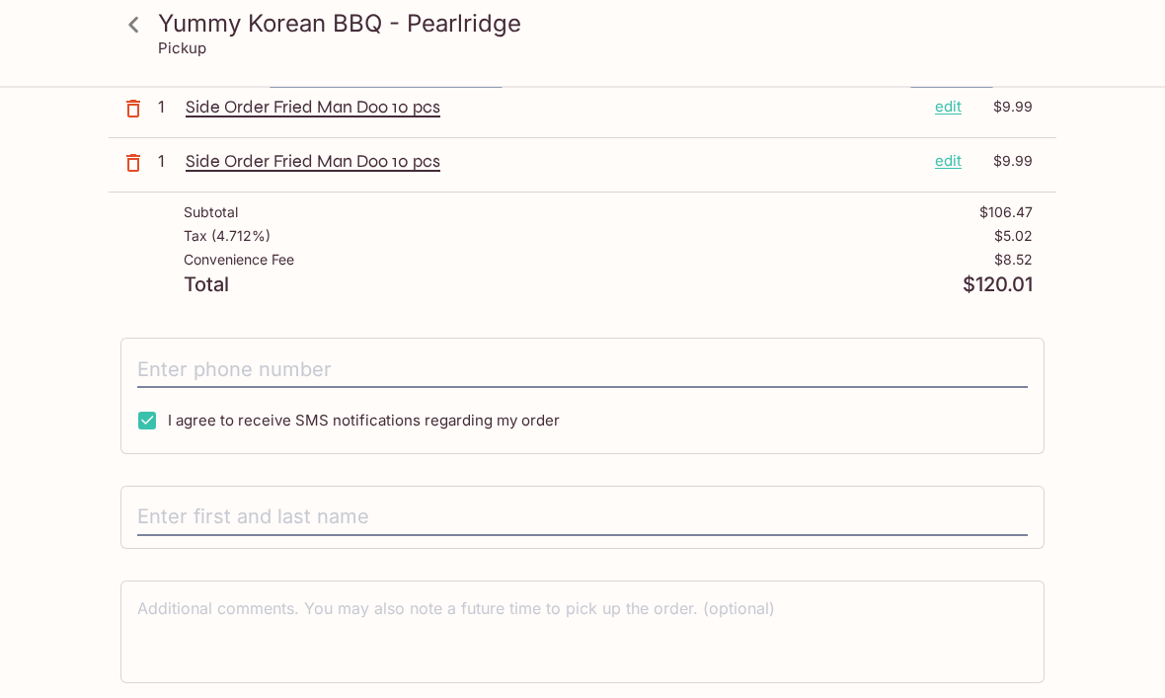
scroll to position [0, 0]
click at [146, 516] on input "text" at bounding box center [582, 519] width 891 height 38
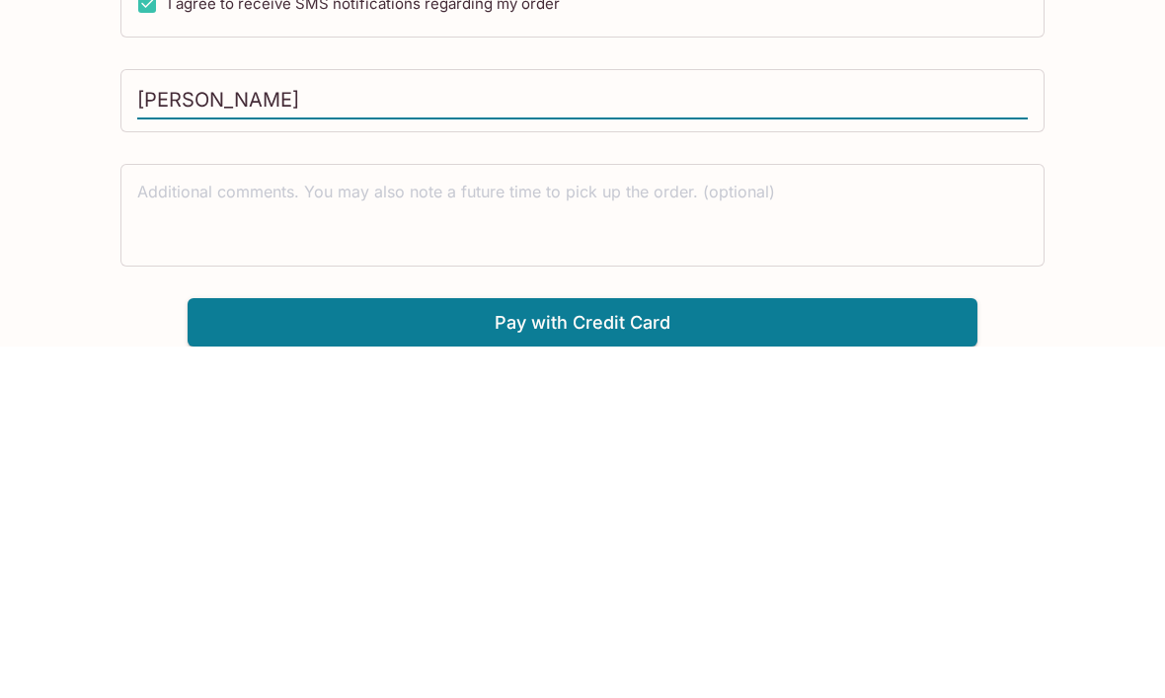
type input "Clarice Ravelo"
click at [524, 650] on button "Pay with Credit Card" at bounding box center [583, 674] width 790 height 49
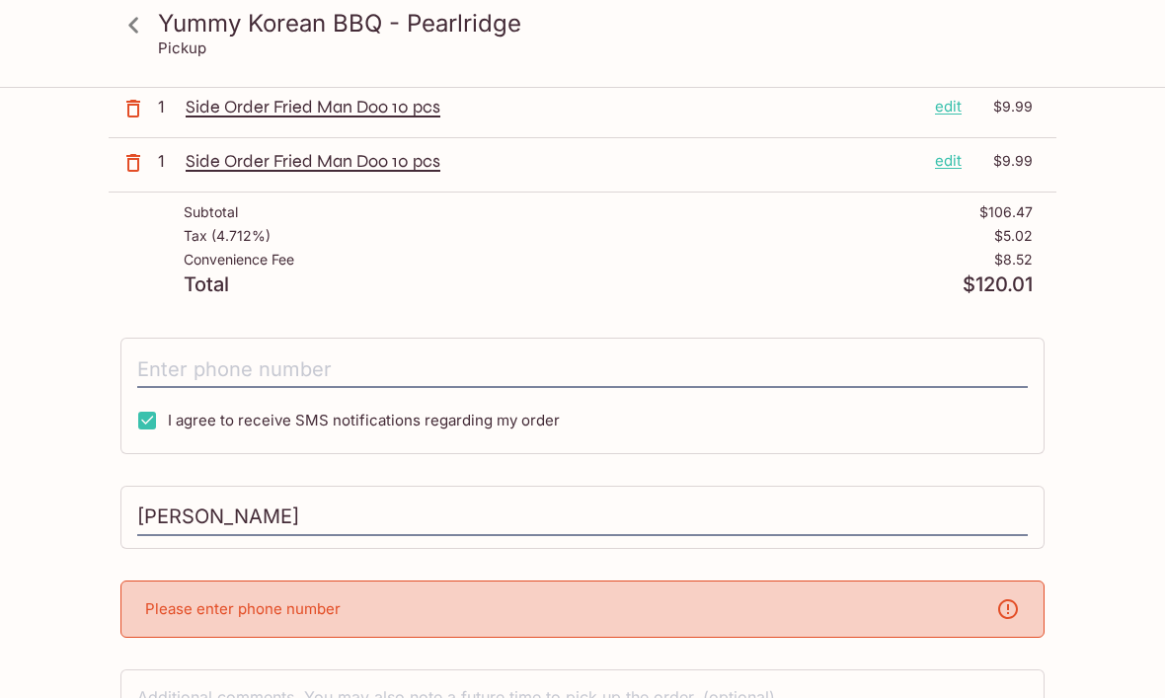
click at [155, 612] on p "Please enter phone number" at bounding box center [243, 608] width 196 height 19
click at [943, 622] on div "Please enter phone number" at bounding box center [582, 609] width 924 height 57
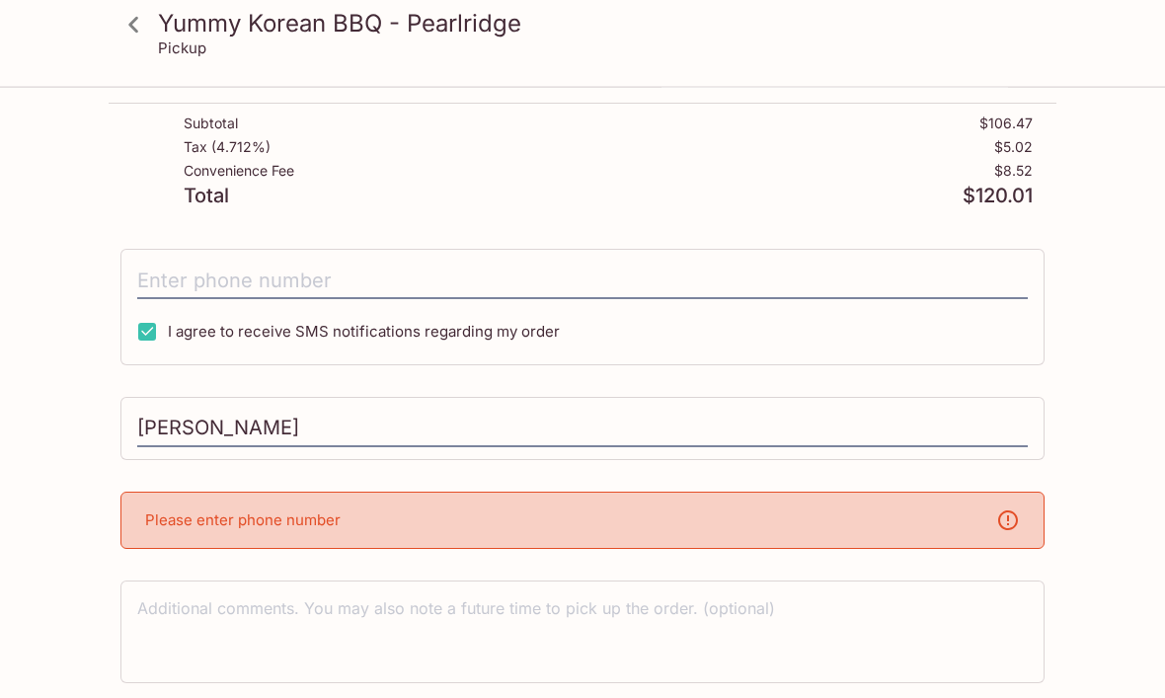
click at [146, 520] on p "Please enter phone number" at bounding box center [243, 521] width 196 height 19
click at [1005, 523] on icon at bounding box center [1008, 522] width 24 height 24
click at [154, 525] on p "Please enter phone number" at bounding box center [243, 521] width 196 height 19
click at [167, 520] on p "Please enter phone number" at bounding box center [243, 521] width 196 height 19
click at [166, 519] on p "Please enter phone number" at bounding box center [243, 521] width 196 height 19
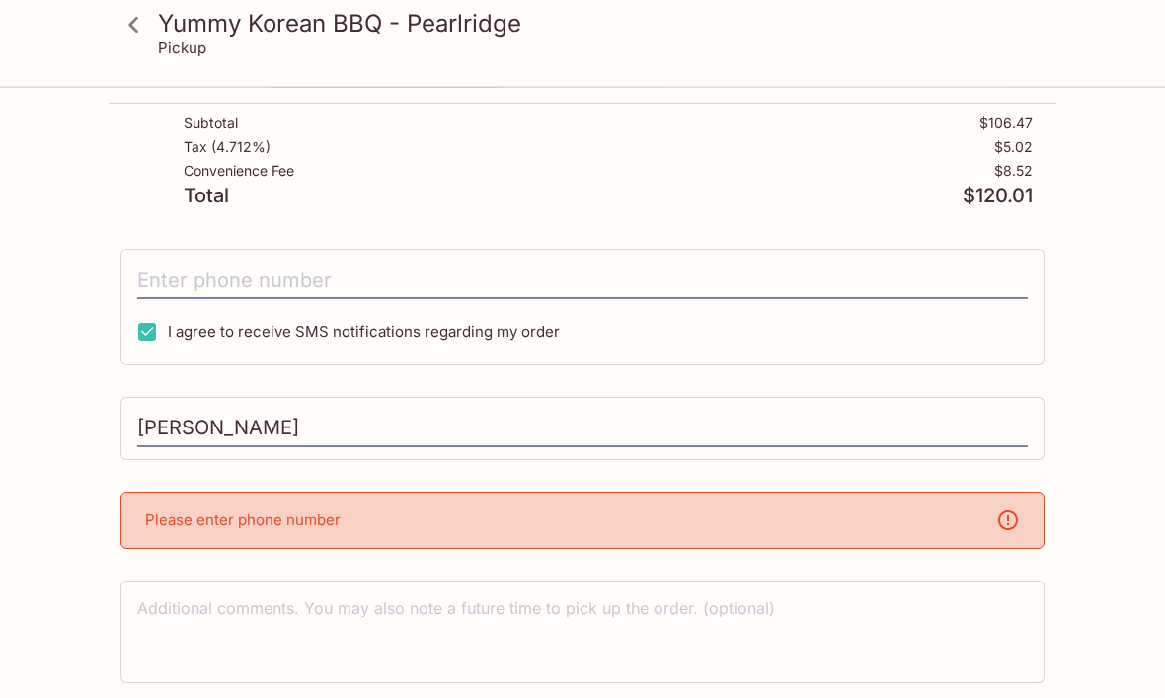
click at [157, 545] on div "Please enter phone number" at bounding box center [582, 521] width 924 height 57
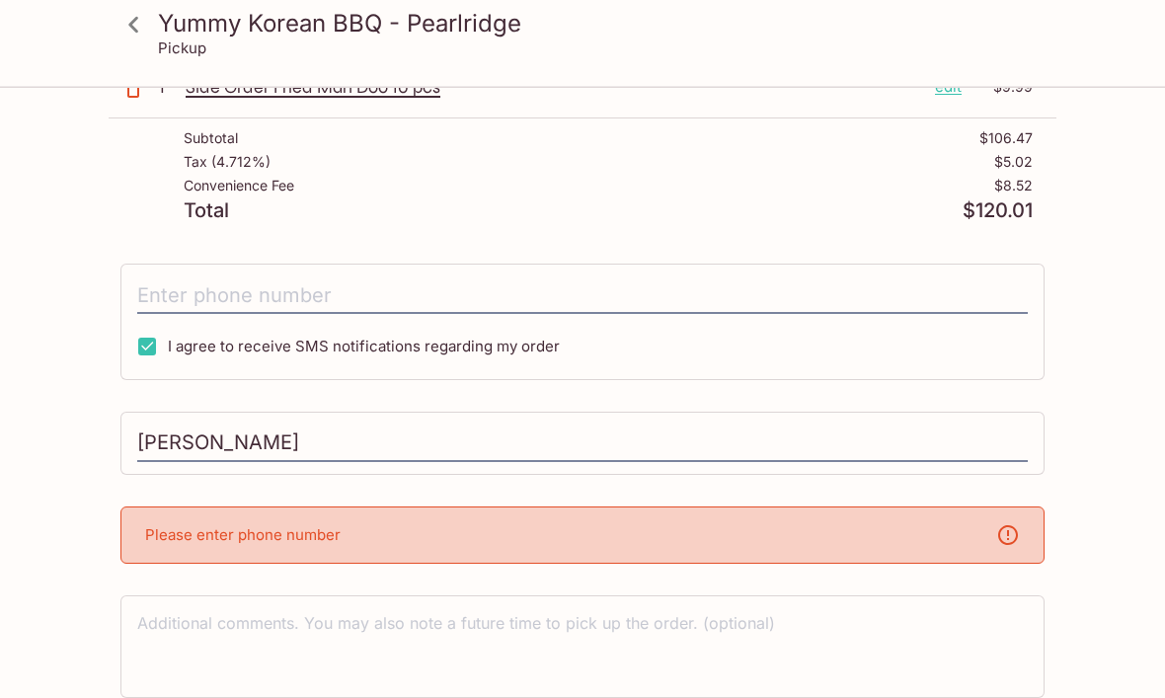
scroll to position [593, 0]
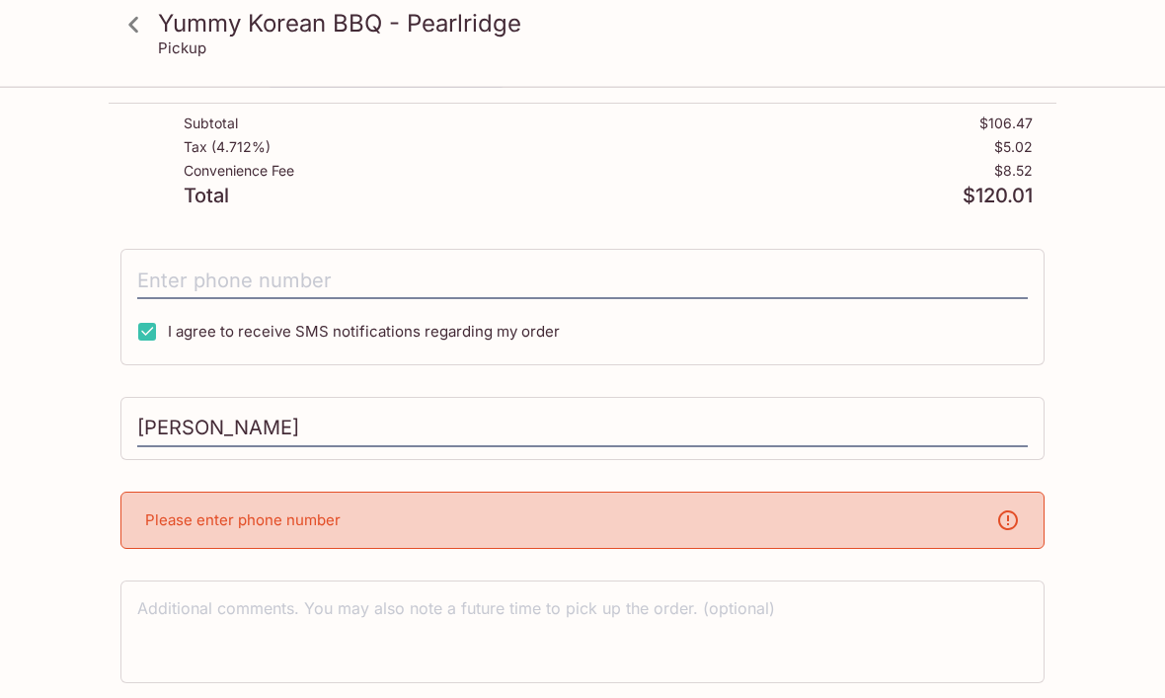
click at [145, 335] on input "I agree to receive SMS notifications regarding my order" at bounding box center [147, 333] width 40 height 40
click at [145, 334] on input "I agree to receive SMS notifications regarding my order" at bounding box center [147, 333] width 40 height 40
checkbox input "true"
click at [151, 529] on p "Please enter phone number" at bounding box center [243, 521] width 196 height 19
click at [160, 522] on p "Please enter phone number" at bounding box center [243, 521] width 196 height 19
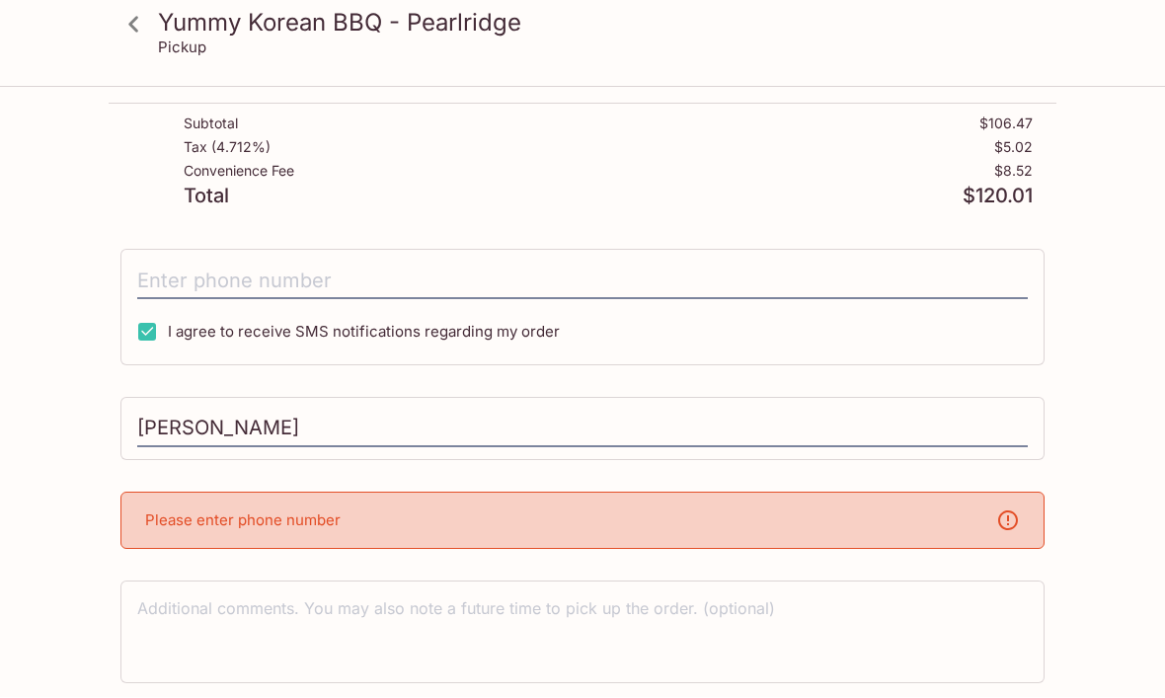
click at [1010, 527] on icon at bounding box center [1008, 522] width 24 height 24
click at [143, 620] on textarea at bounding box center [582, 632] width 891 height 68
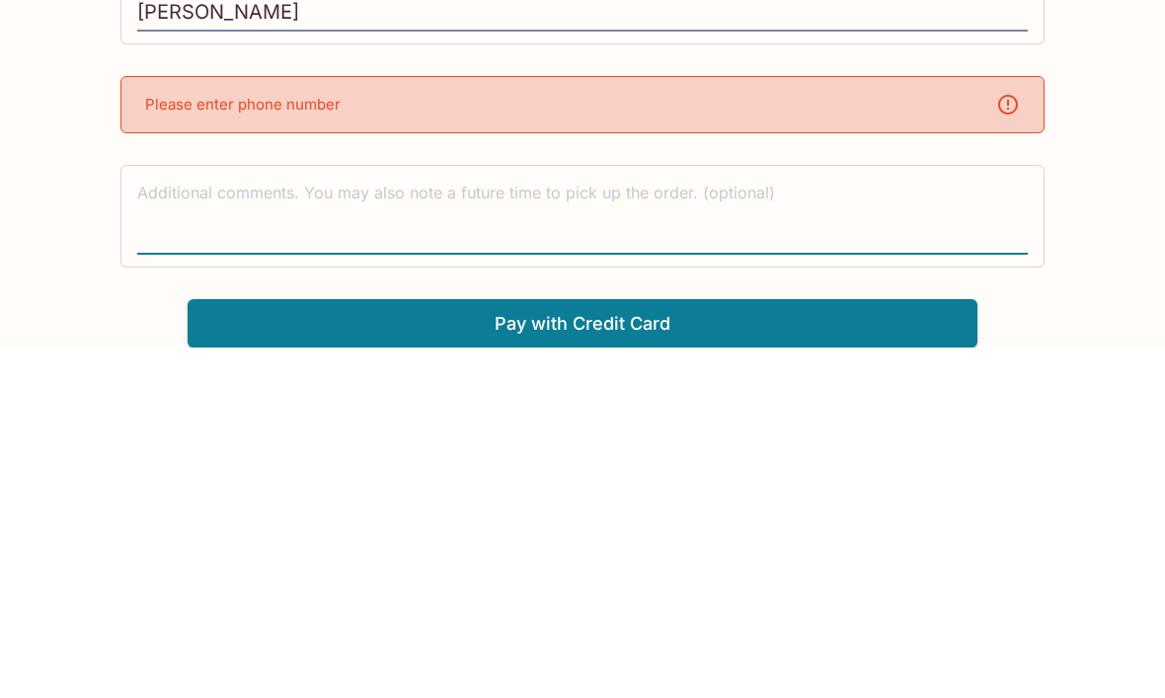
click at [498, 650] on button "Pay with Credit Card" at bounding box center [583, 674] width 790 height 49
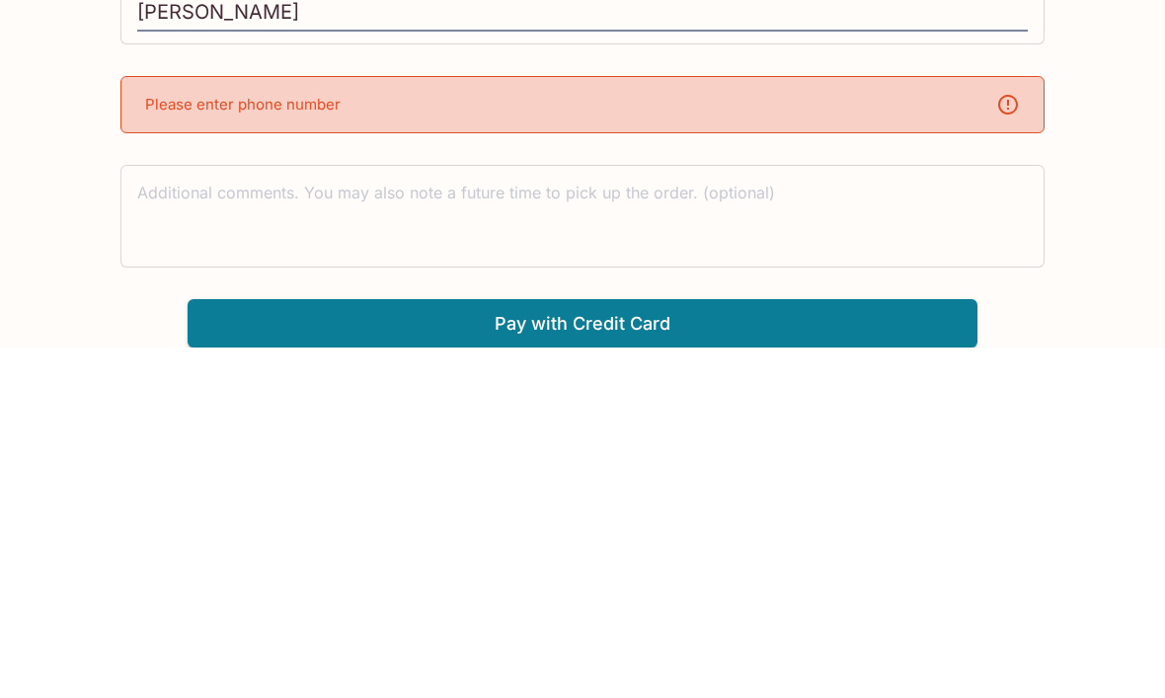
scroll to position [593, 0]
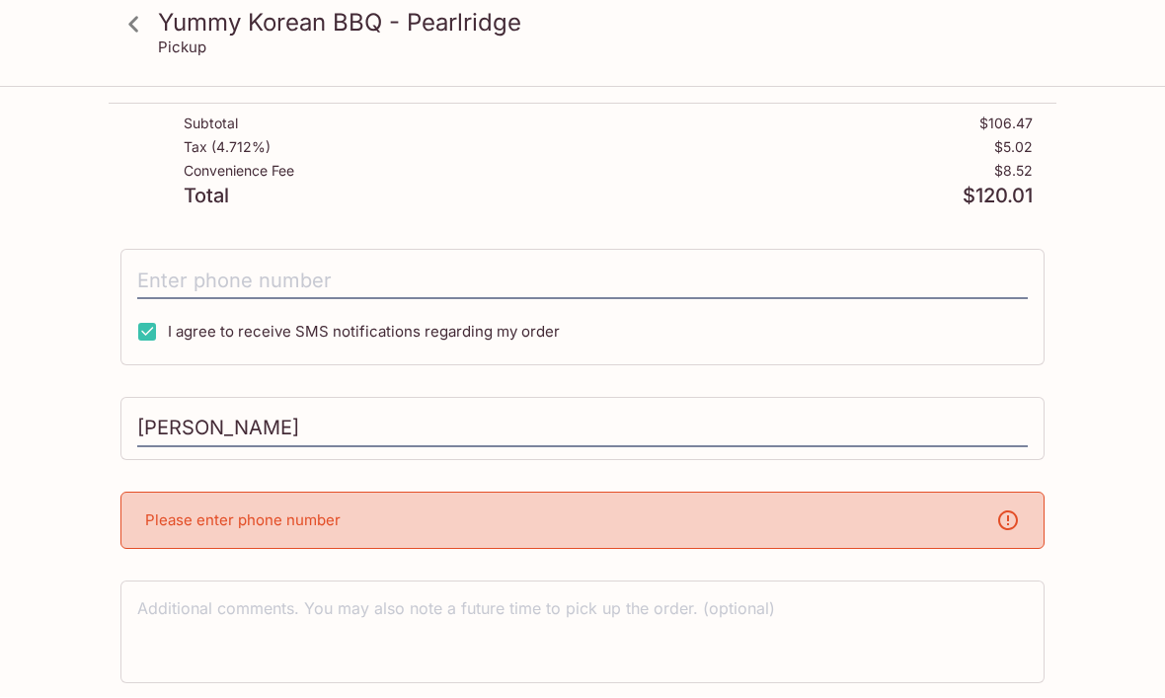
click at [156, 531] on div "Please enter phone number" at bounding box center [582, 521] width 924 height 57
click at [141, 531] on div "Please enter phone number" at bounding box center [582, 521] width 924 height 57
click at [141, 530] on div "Please enter phone number" at bounding box center [582, 521] width 924 height 57
click at [147, 534] on div "Please enter phone number" at bounding box center [582, 521] width 924 height 57
click at [164, 512] on p "Please enter phone number" at bounding box center [243, 521] width 196 height 19
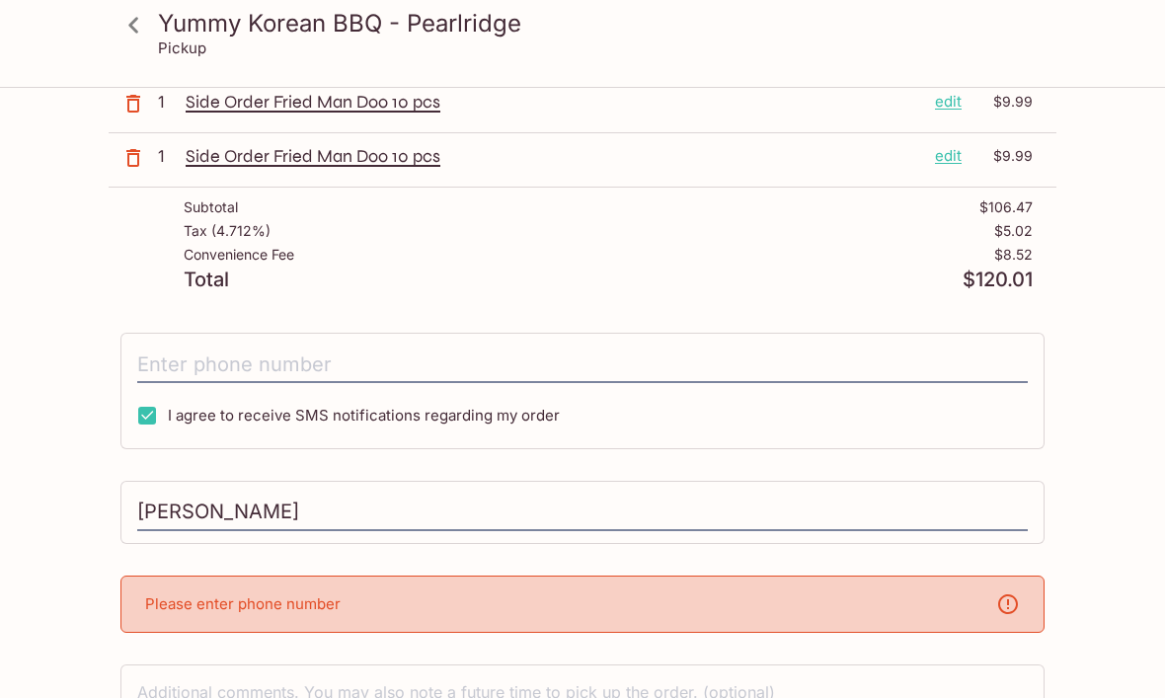
scroll to position [515, 0]
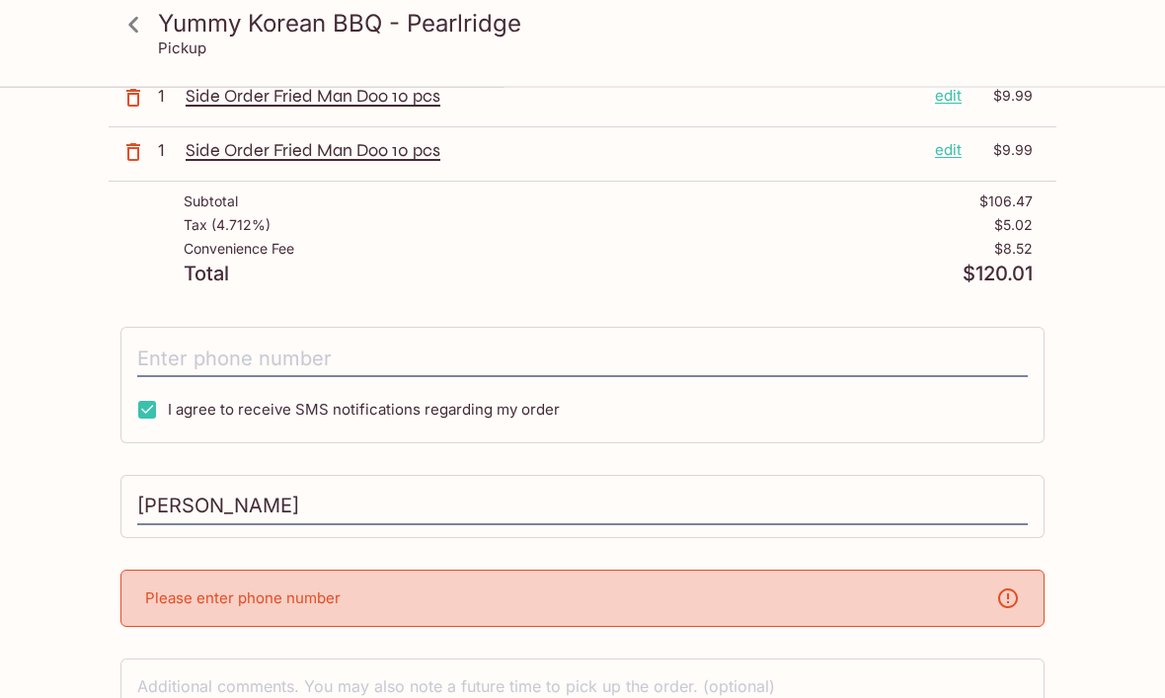
click at [147, 605] on p "Please enter phone number" at bounding box center [243, 599] width 196 height 19
click at [182, 609] on div "Please enter phone number" at bounding box center [582, 599] width 924 height 57
click at [260, 636] on div "Yummy Korean BBQ - Pearlridge 98-1005 Moanalua Rd #622, Aiea, HI 96701 Your Ord…" at bounding box center [583, 208] width 948 height 1268
click at [1019, 594] on icon at bounding box center [1008, 600] width 24 height 24
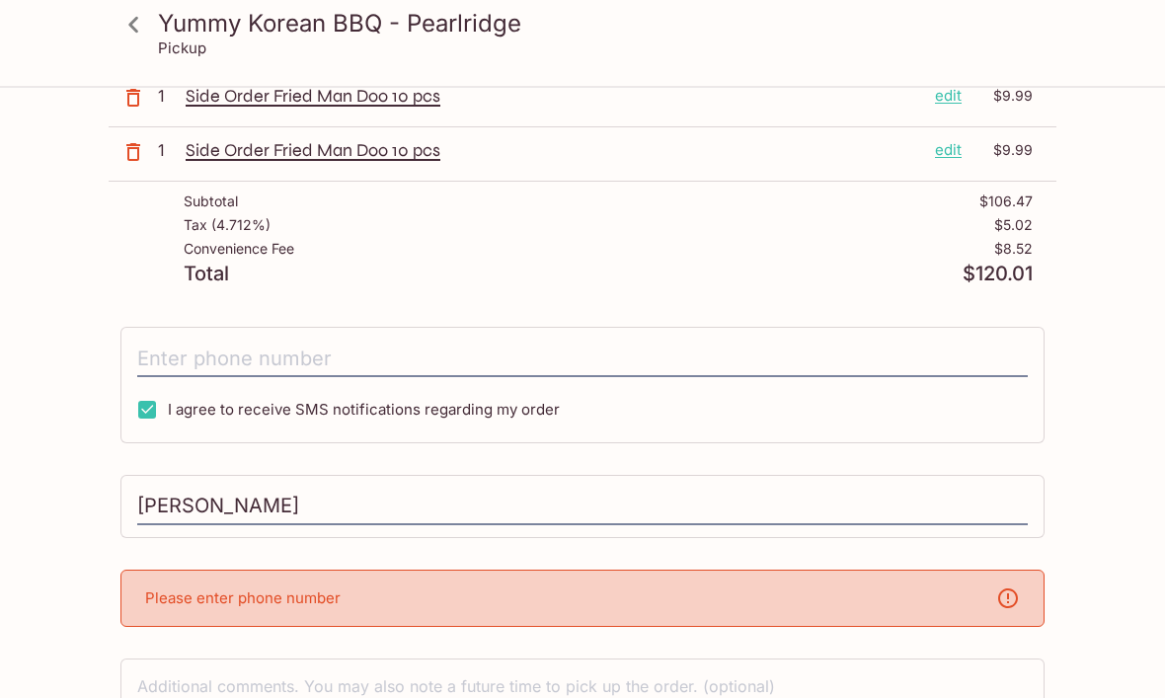
click at [1099, 497] on div "Yummy Korean BBQ - Pearlridge Pickup Yummy Korean BBQ - Pearlridge 98-1005 Moan…" at bounding box center [582, 208] width 1165 height 1268
click at [332, 594] on p "Please enter phone number" at bounding box center [243, 599] width 196 height 19
click at [331, 593] on p "Please enter phone number" at bounding box center [243, 599] width 196 height 19
click at [183, 610] on div "Please enter phone number" at bounding box center [582, 599] width 924 height 57
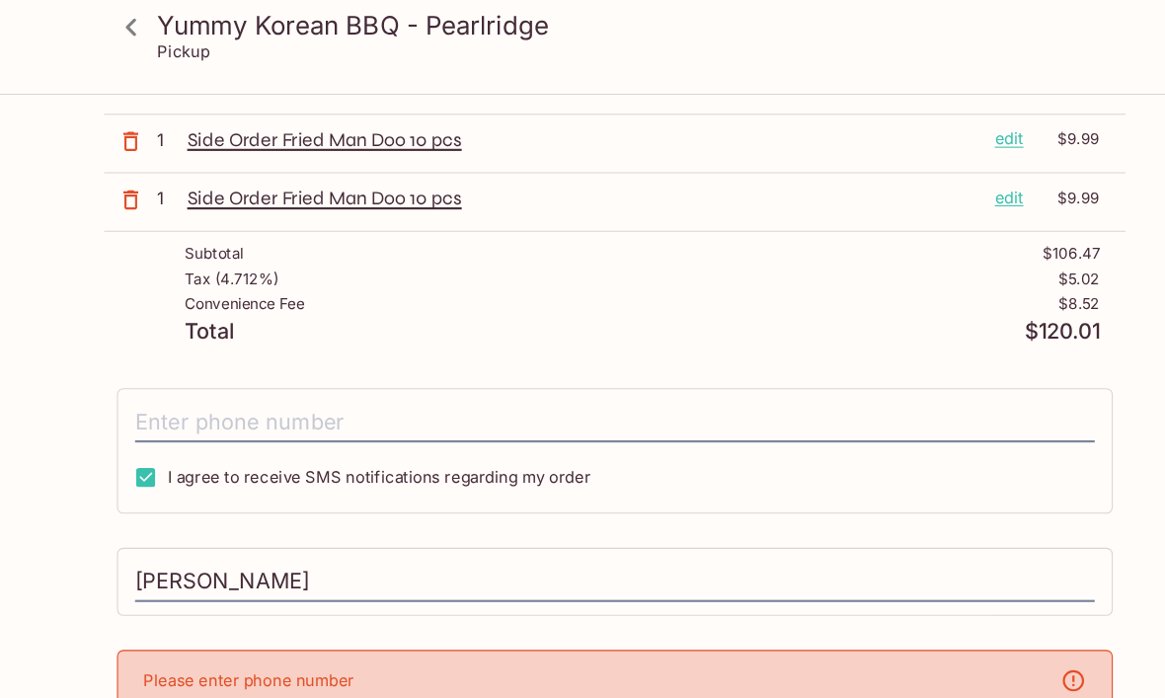
scroll to position [481, 0]
click at [137, 403] on input "tel" at bounding box center [582, 393] width 891 height 38
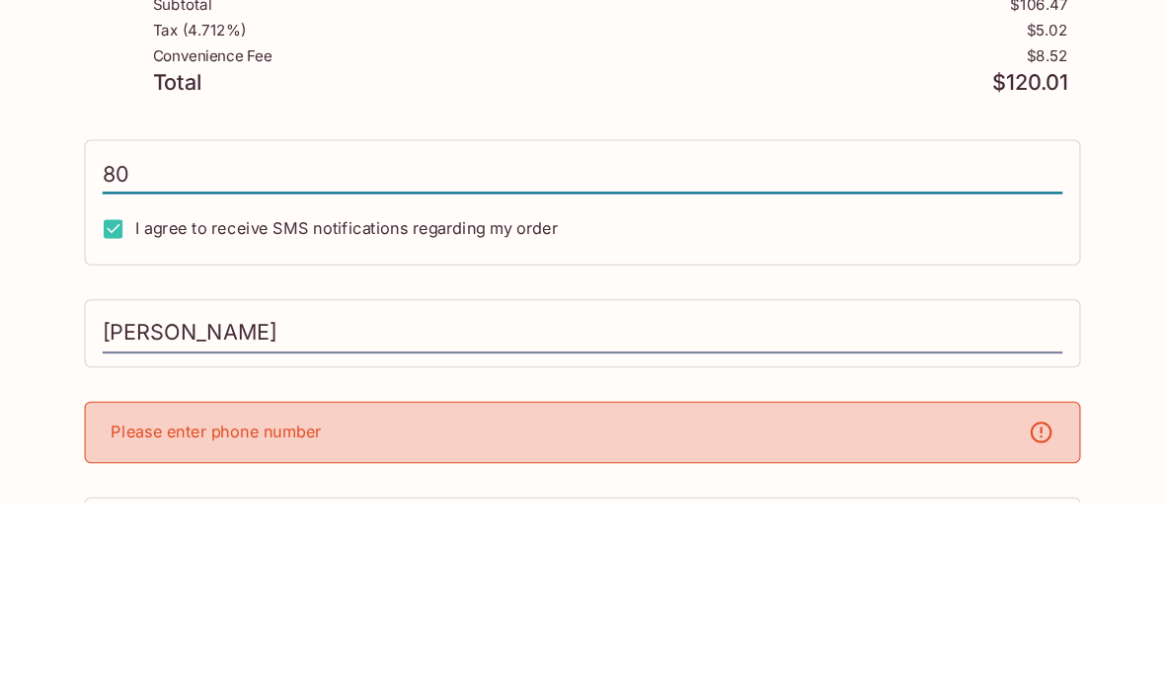
type input "8"
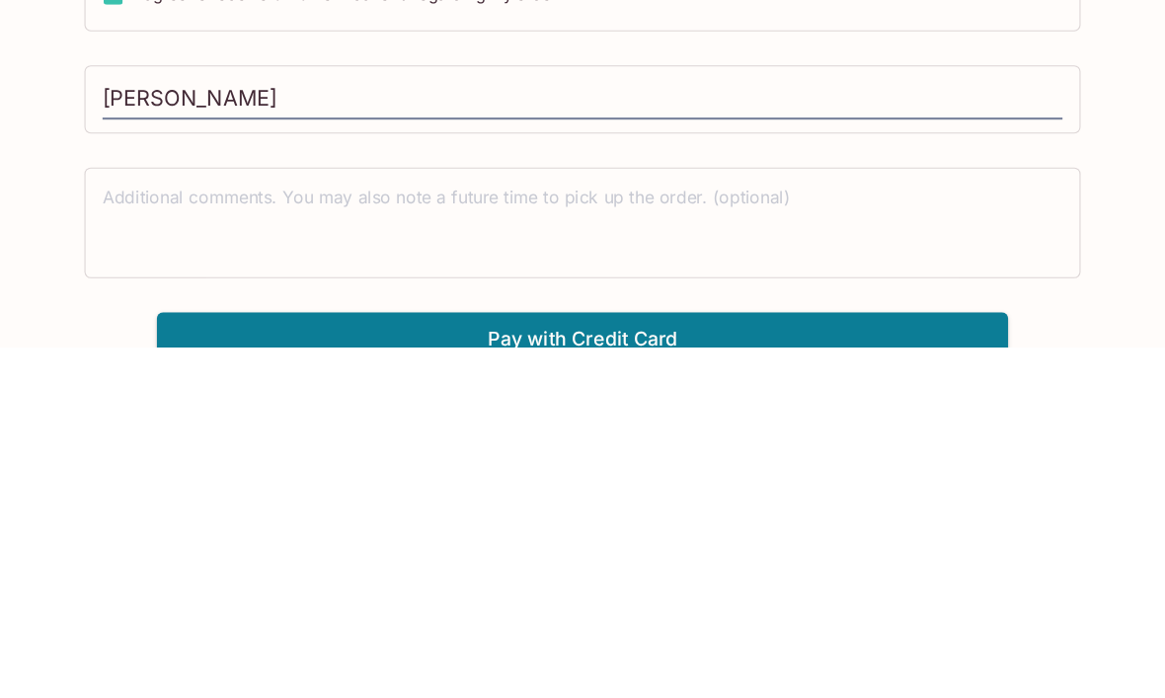
scroll to position [570, 0]
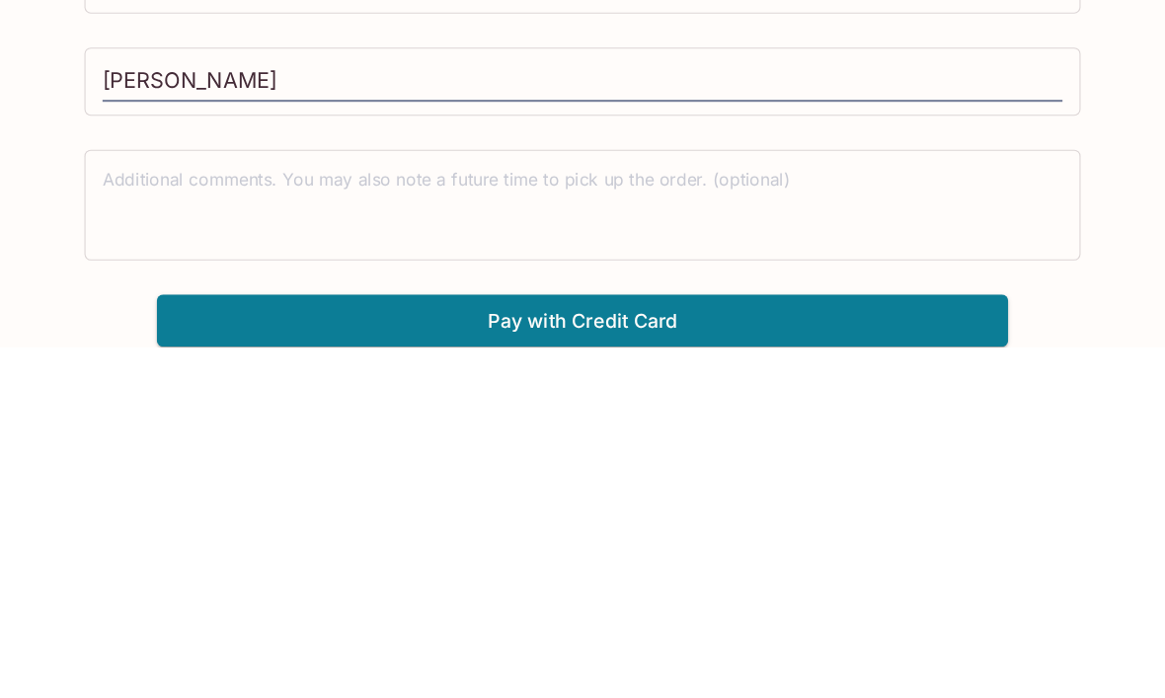
type input "(808) 258-1803"
click at [421, 650] on button "Pay with Credit Card" at bounding box center [583, 674] width 790 height 49
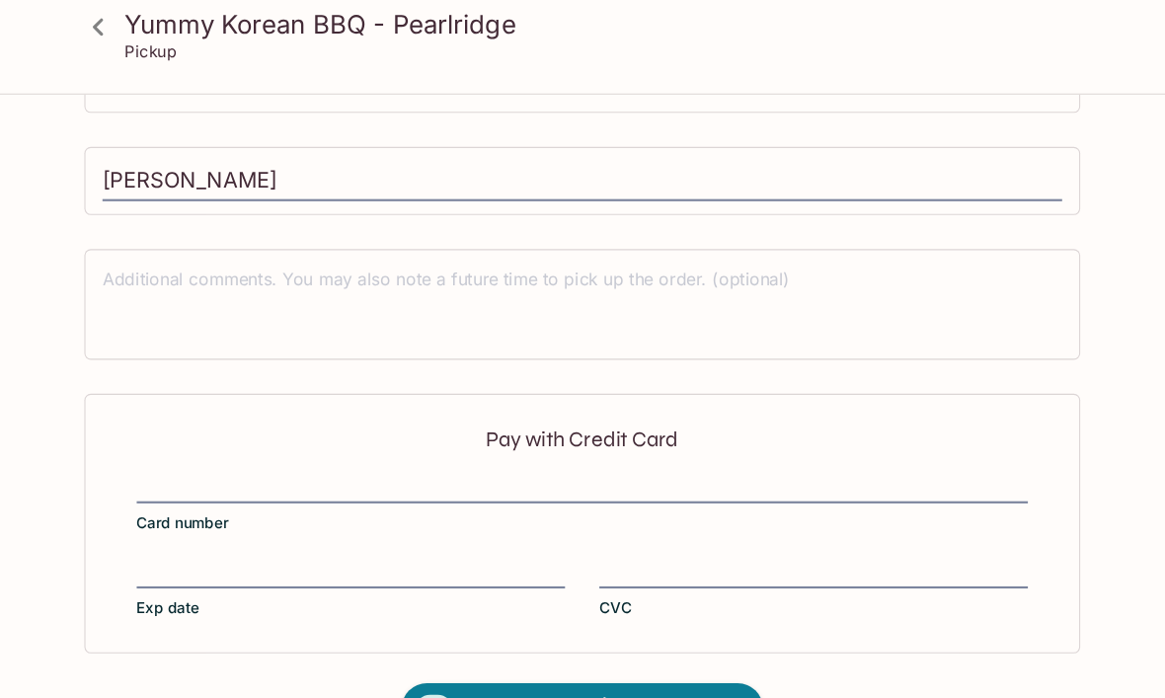
scroll to position [855, 0]
click at [169, 439] on div at bounding box center [583, 453] width 828 height 28
click at [169, 440] on input "Card number" at bounding box center [583, 440] width 828 height 1
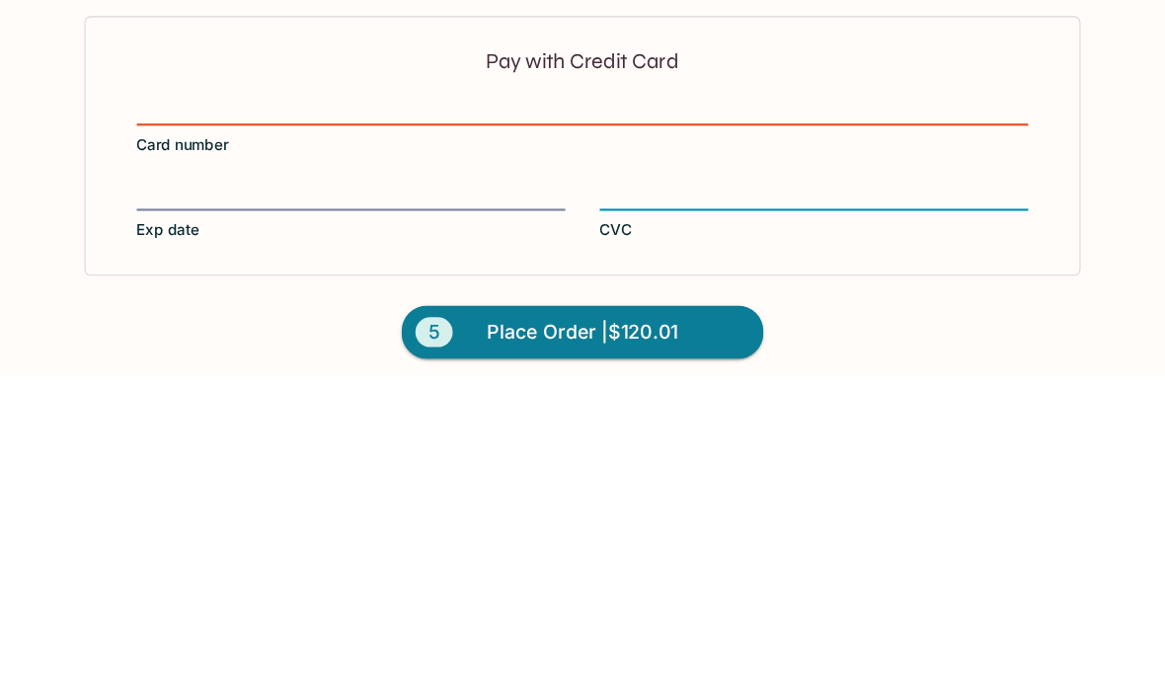
scroll to position [866, 0]
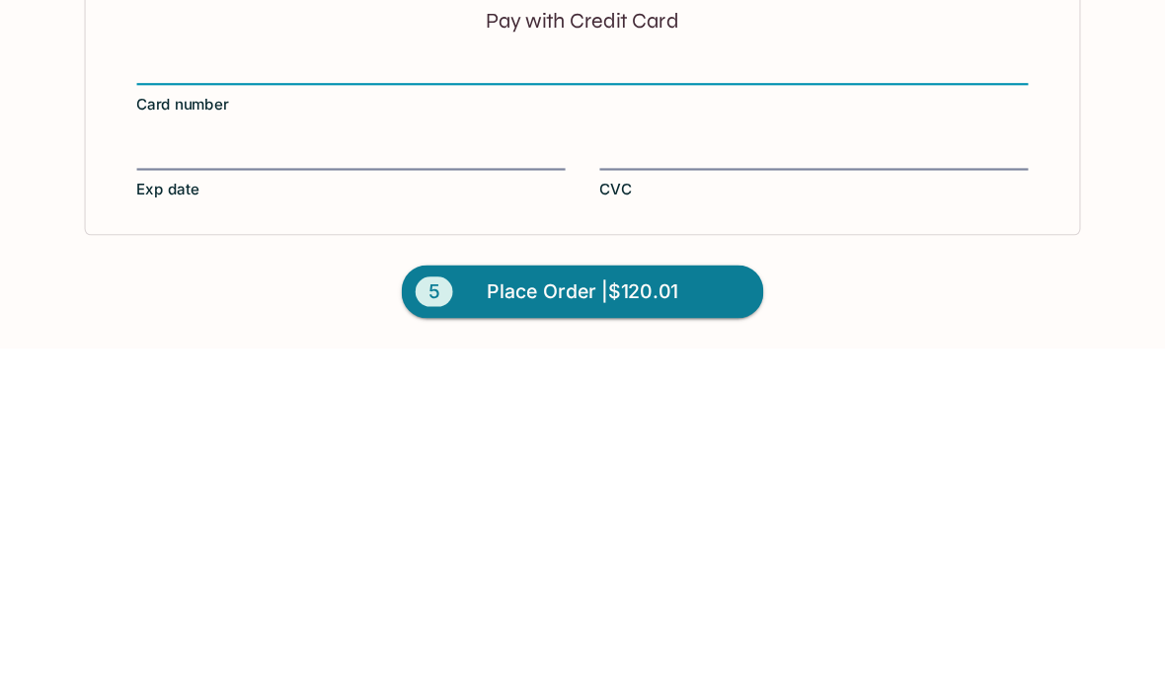
click at [494, 631] on span "Place Order | $120.01" at bounding box center [583, 647] width 178 height 32
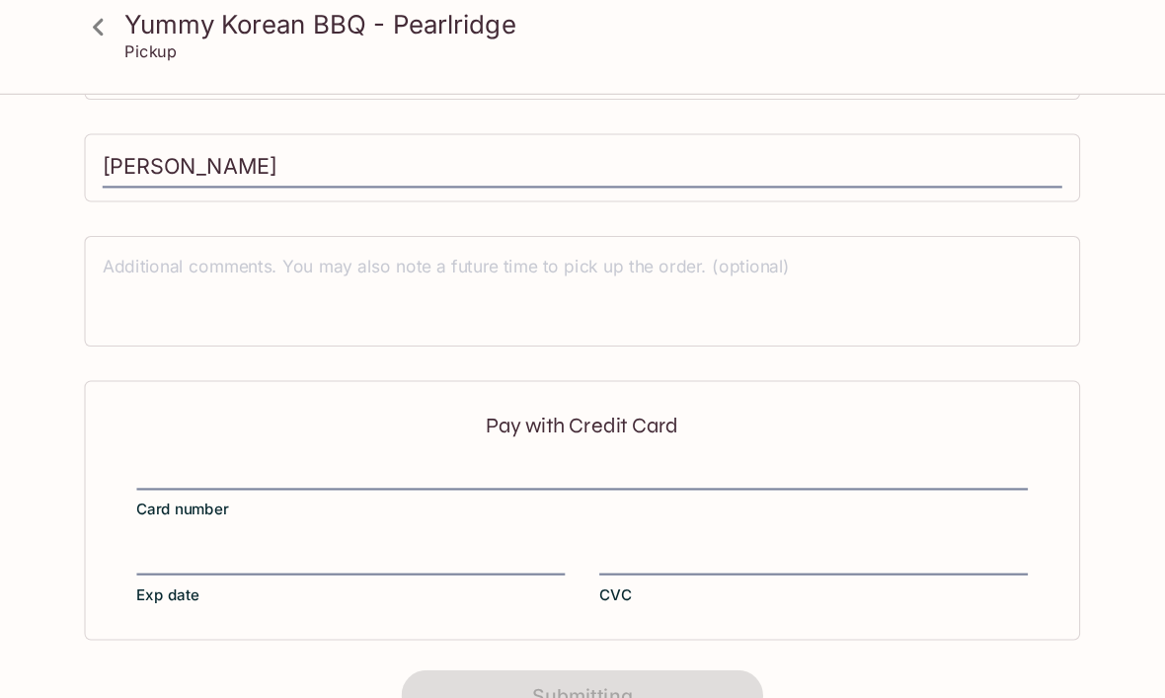
scroll to position [380, 0]
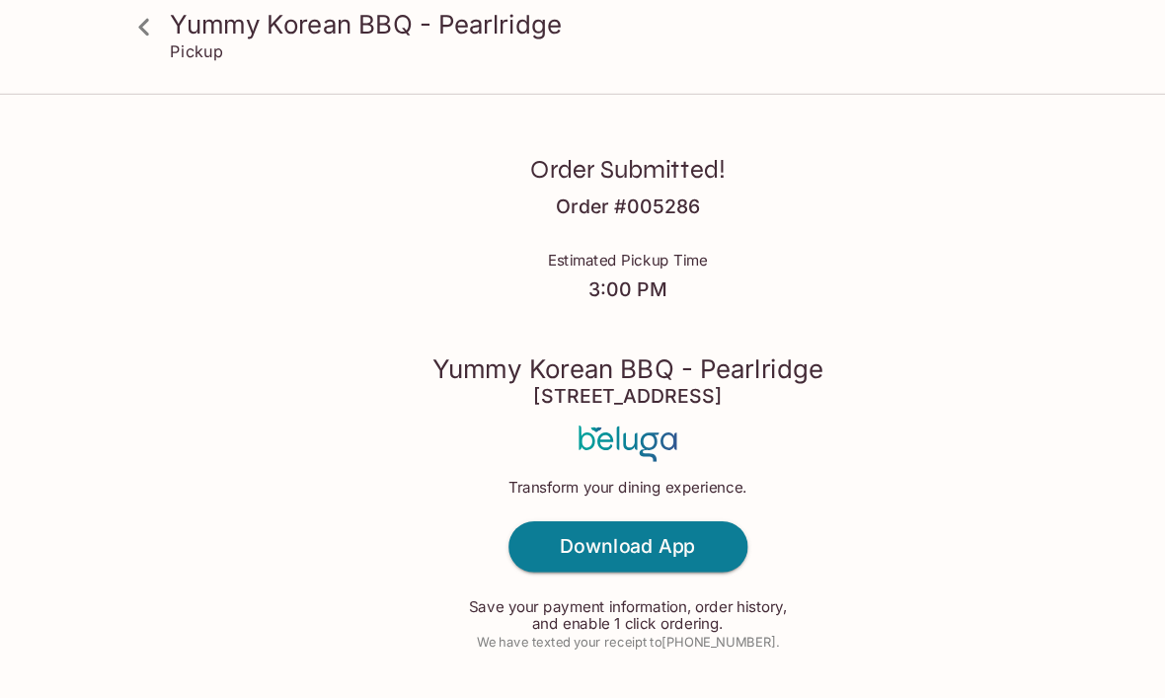
scroll to position [10, 0]
